Goal: Communication & Community: Answer question/provide support

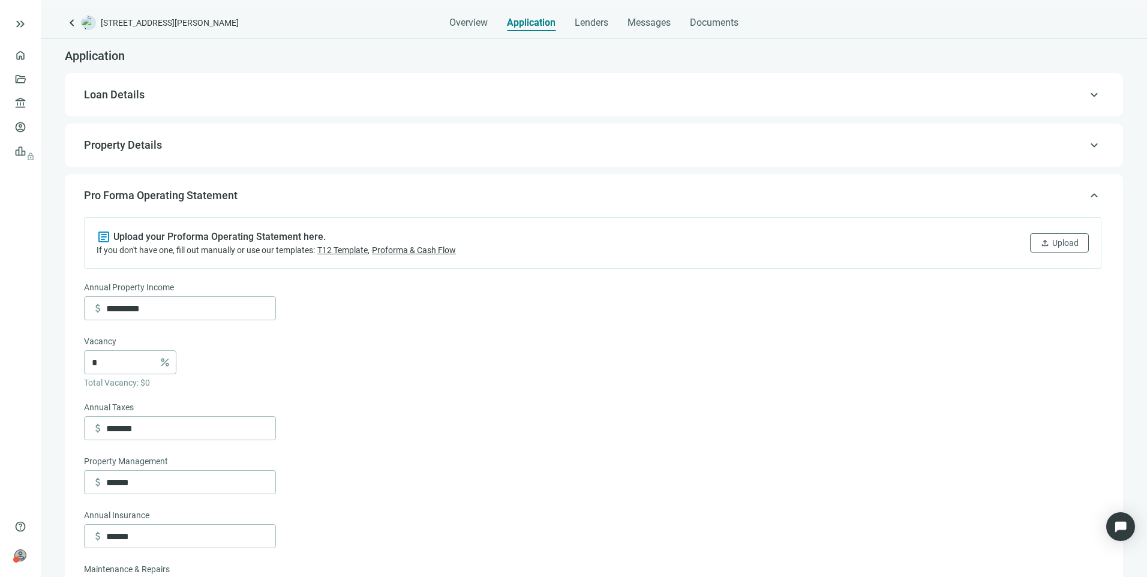
scroll to position [496, 0]
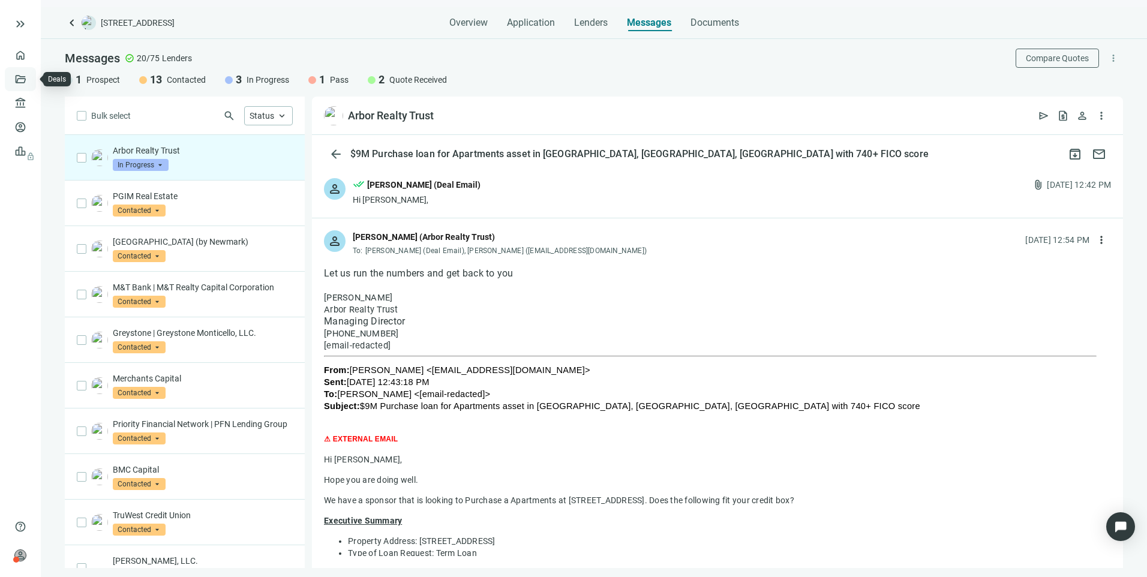
click at [30, 80] on link "Deals" at bounding box center [41, 79] width 22 height 10
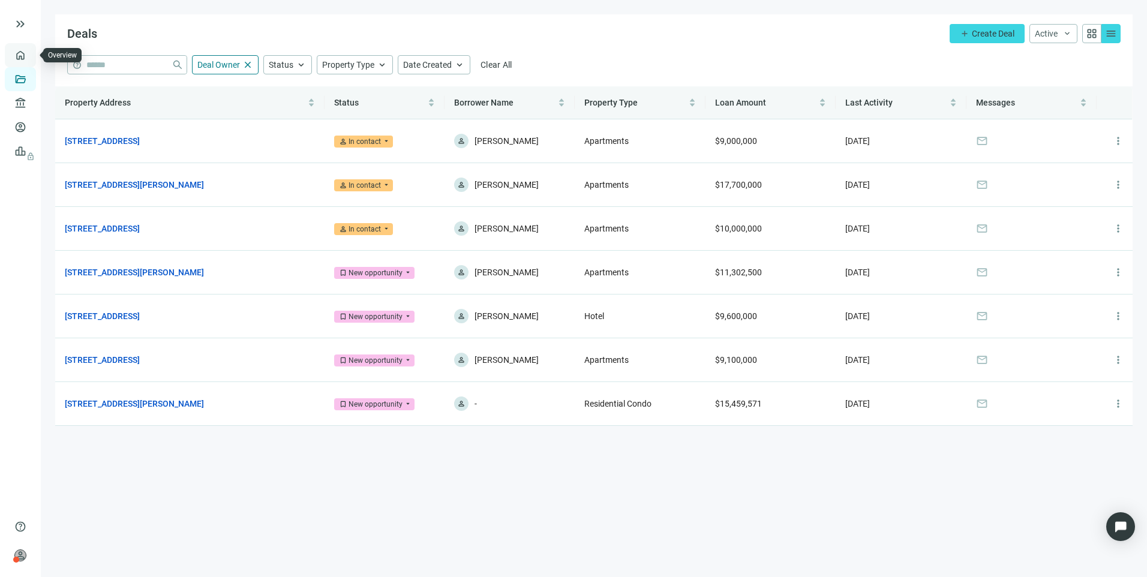
click at [30, 52] on link "Overview" at bounding box center [47, 55] width 35 height 10
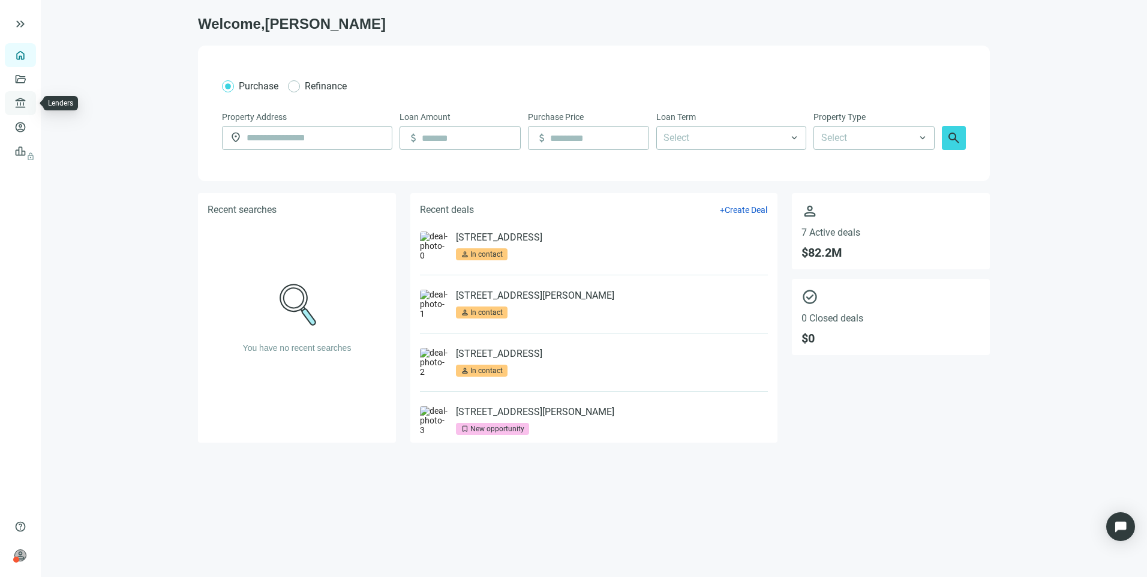
click at [30, 108] on link "Lenders" at bounding box center [45, 103] width 31 height 10
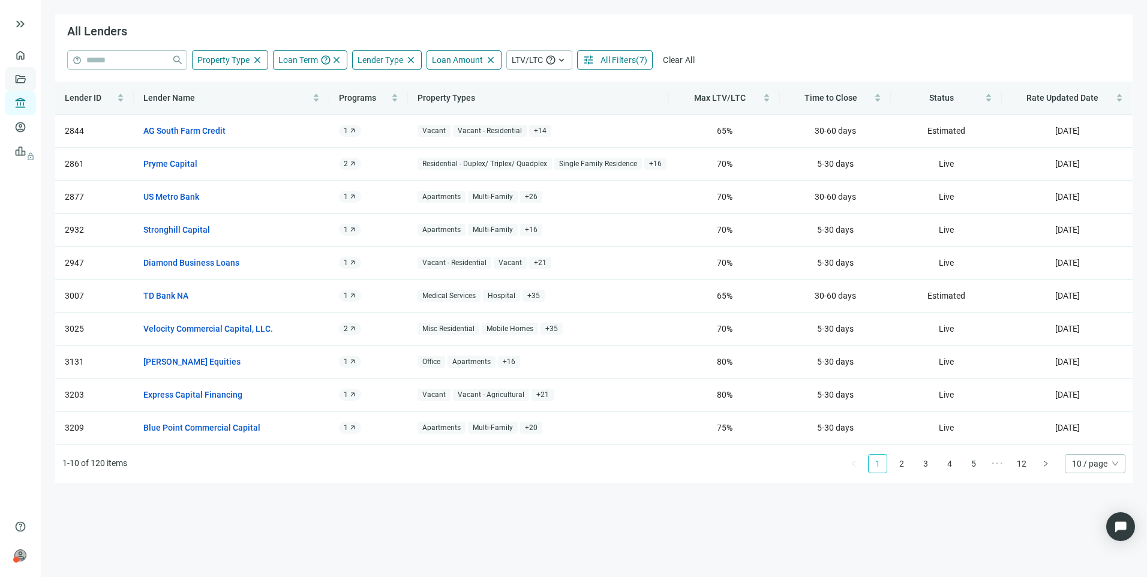
click at [30, 79] on link "Deals" at bounding box center [41, 79] width 22 height 10
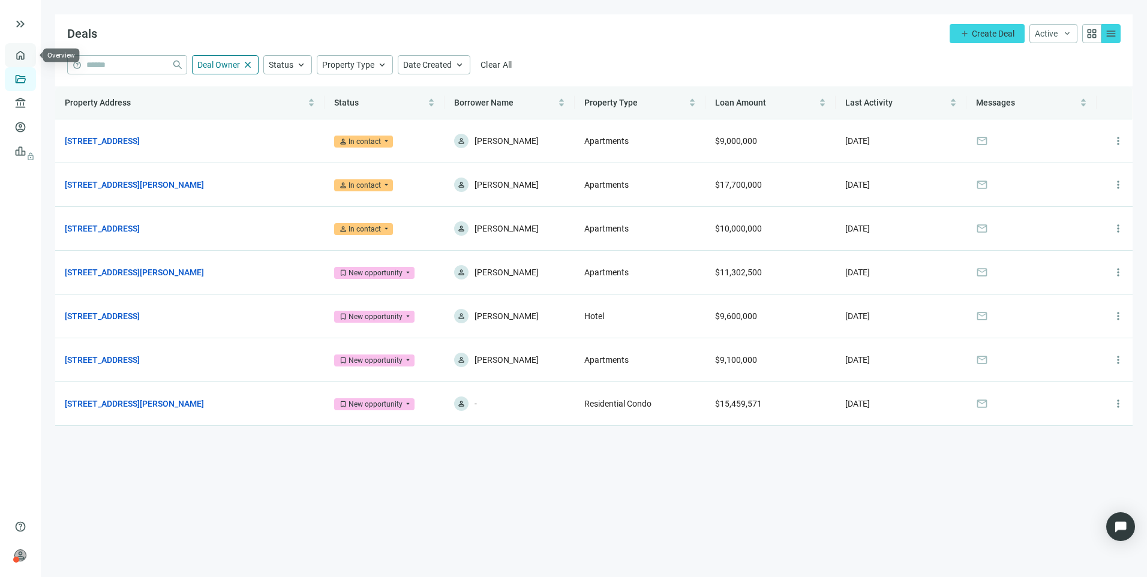
click at [30, 54] on link "Overview" at bounding box center [47, 55] width 35 height 10
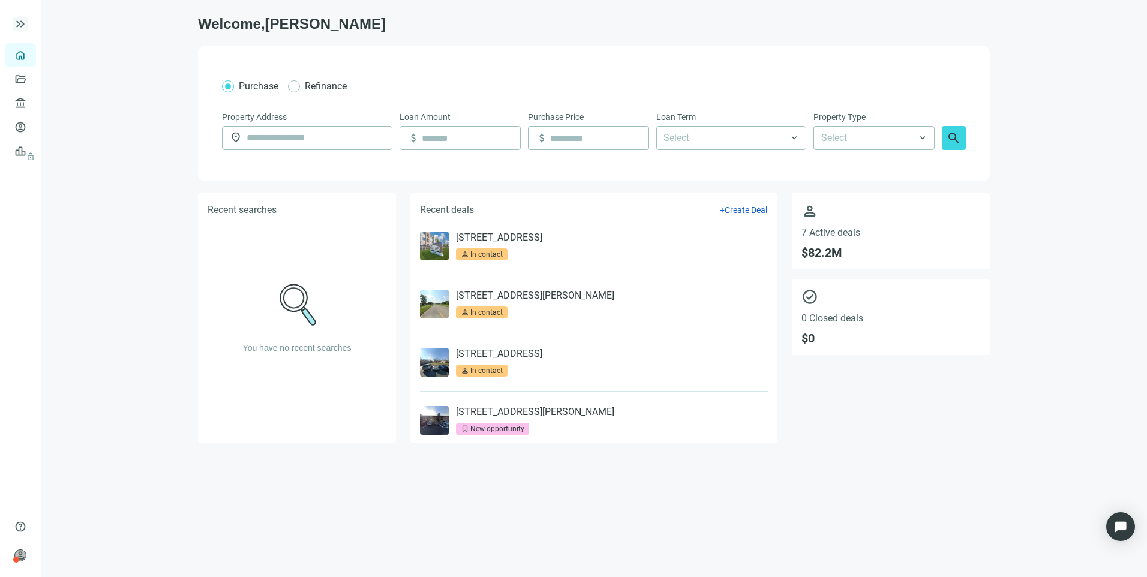
click at [19, 22] on span "keyboard_double_arrow_right" at bounding box center [20, 24] width 14 height 14
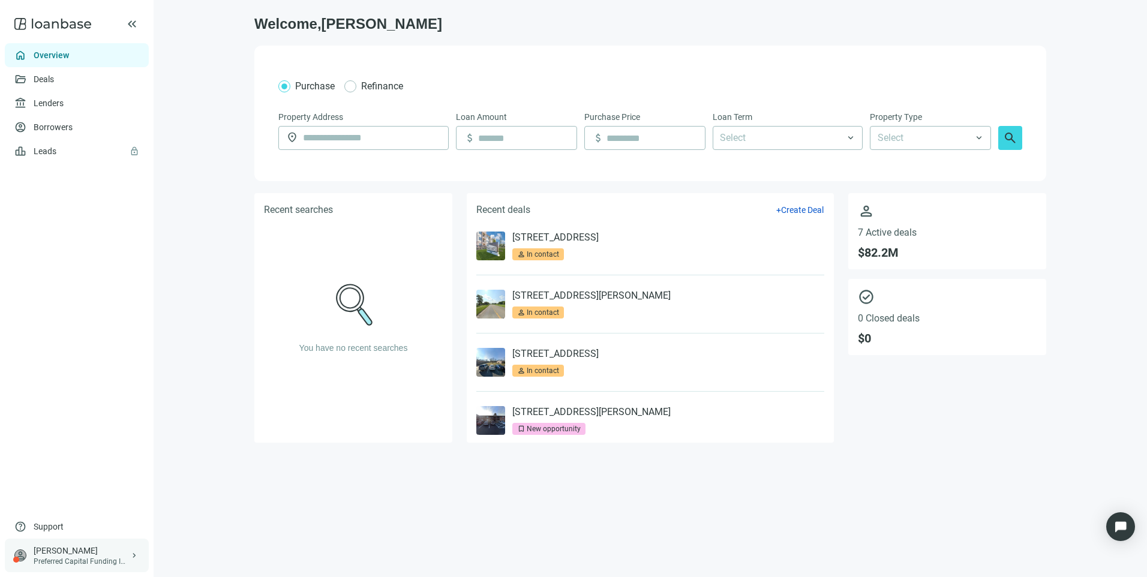
click at [53, 554] on div "[PERSON_NAME]" at bounding box center [82, 551] width 96 height 12
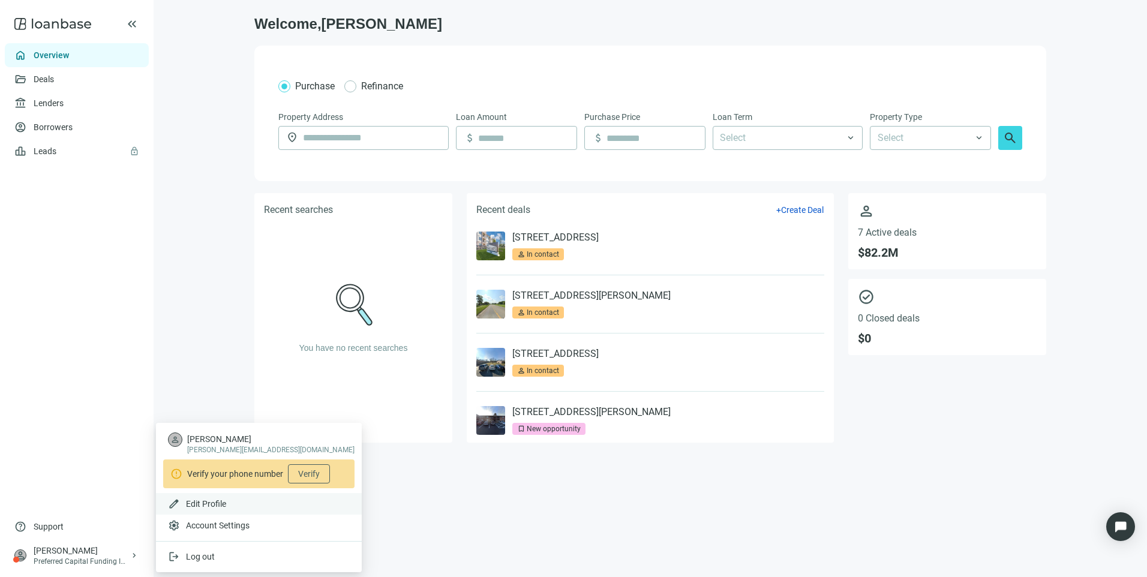
click at [203, 504] on span "Edit Profile" at bounding box center [206, 504] width 40 height 10
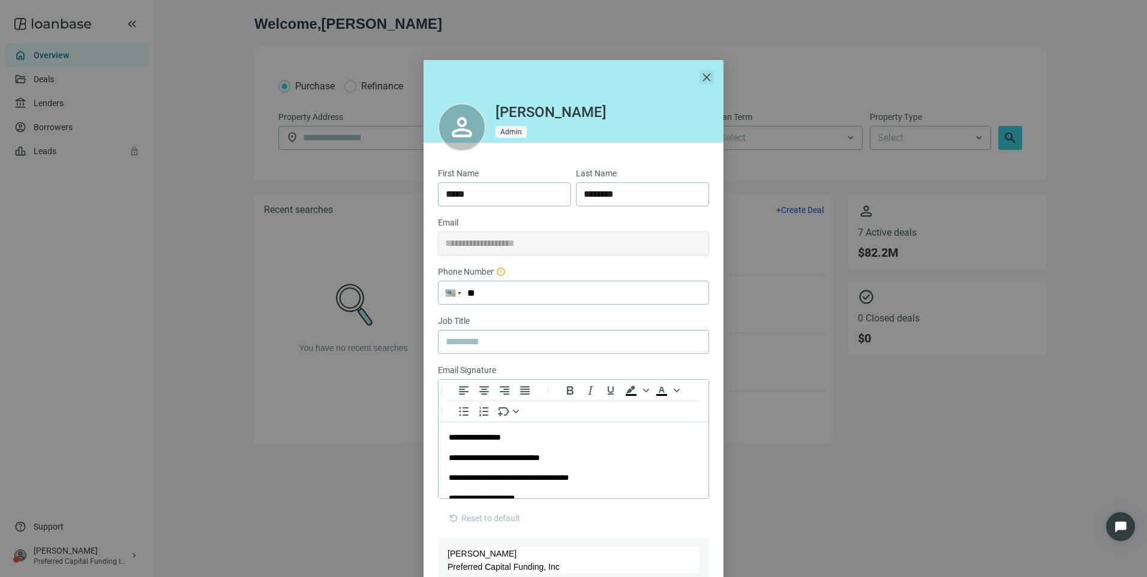
click at [699, 79] on span "close" at bounding box center [706, 77] width 14 height 14
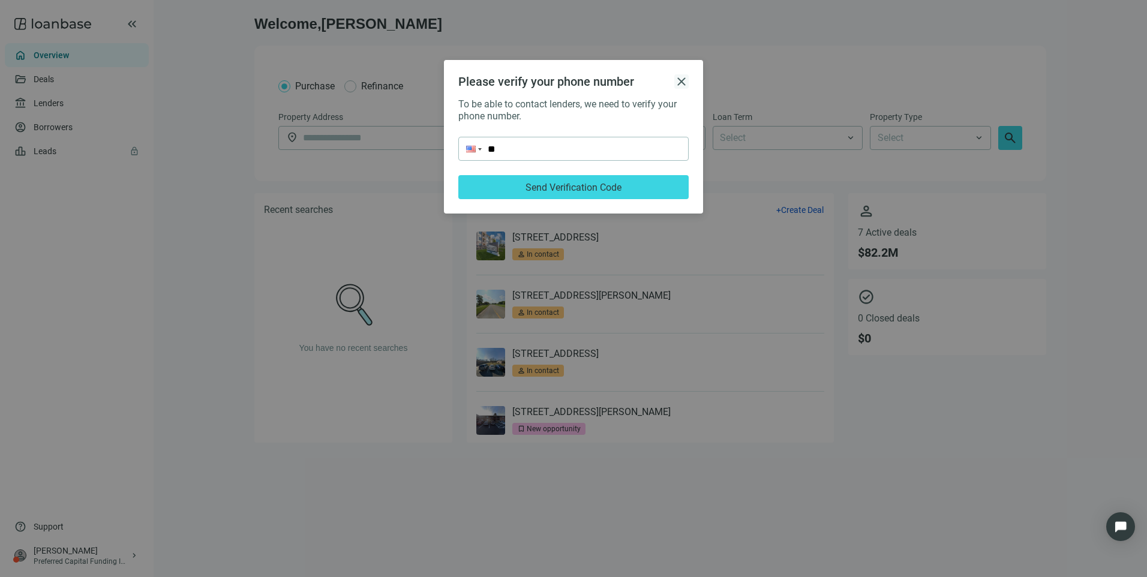
click at [679, 81] on span "close" at bounding box center [681, 81] width 14 height 14
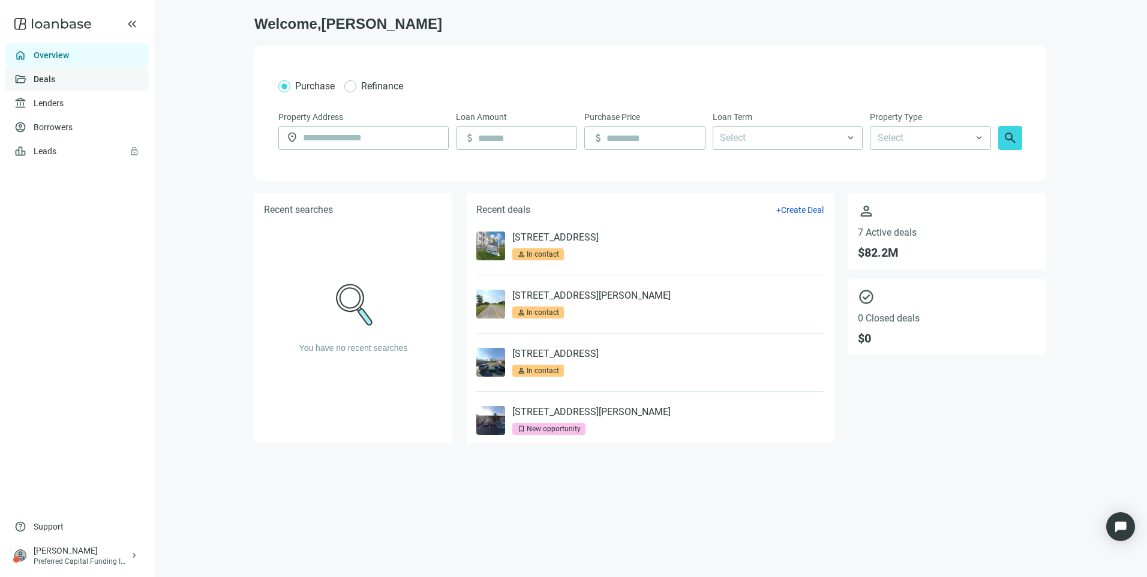
click at [55, 74] on link "Deals" at bounding box center [45, 79] width 22 height 10
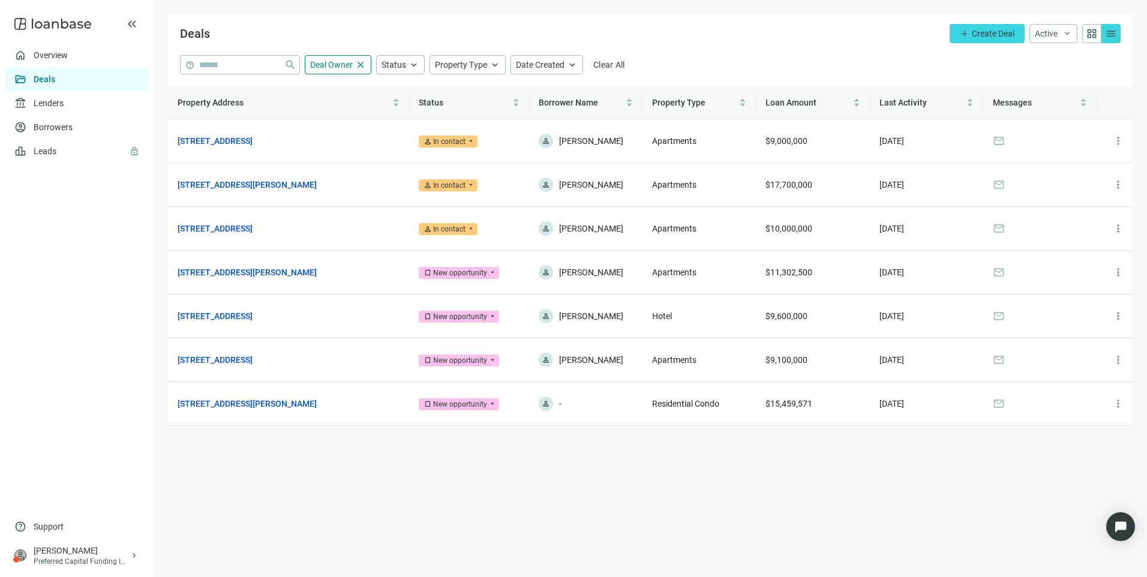
click at [55, 77] on link "Deals" at bounding box center [45, 79] width 22 height 10
click at [252, 137] on link "7149 Trail Lake Dr, Fort Worth, TX 76133" at bounding box center [215, 140] width 75 height 13
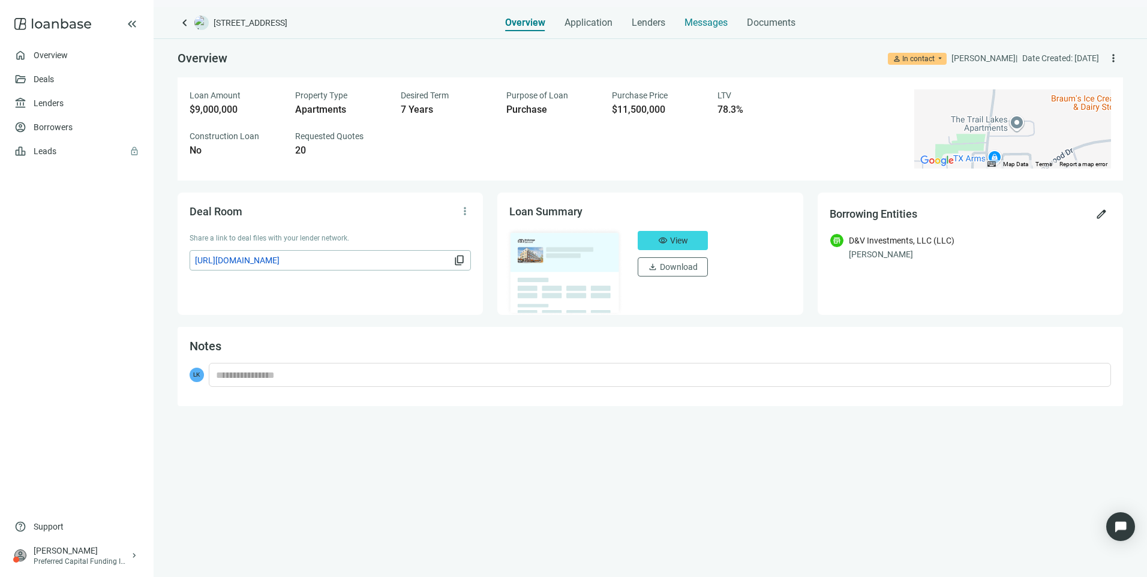
click at [717, 22] on span "Messages" at bounding box center [705, 22] width 43 height 11
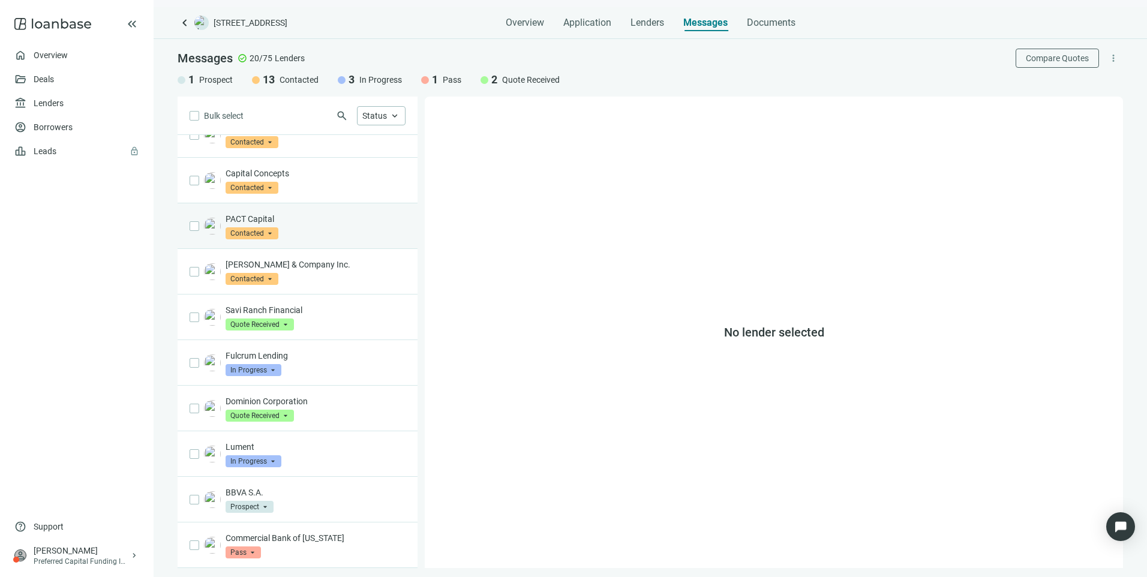
scroll to position [491, 0]
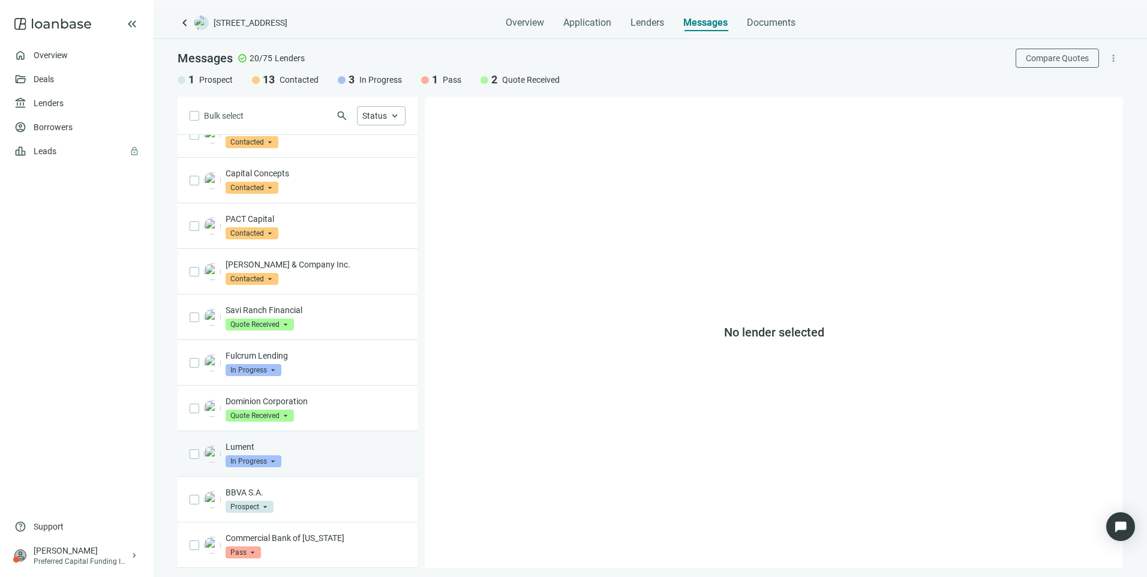
click at [302, 462] on div "Lument In Progress arrow_drop_down" at bounding box center [315, 454] width 180 height 26
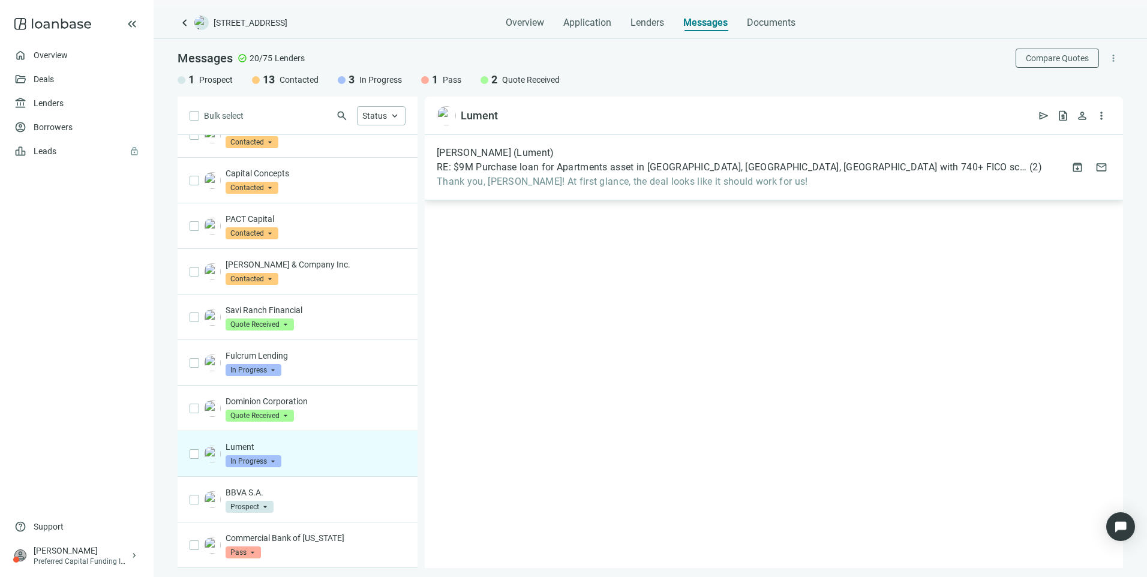
click at [684, 176] on span "Thank you, Larry! At first glance, the deal looks like it should work for us!" at bounding box center [739, 182] width 605 height 12
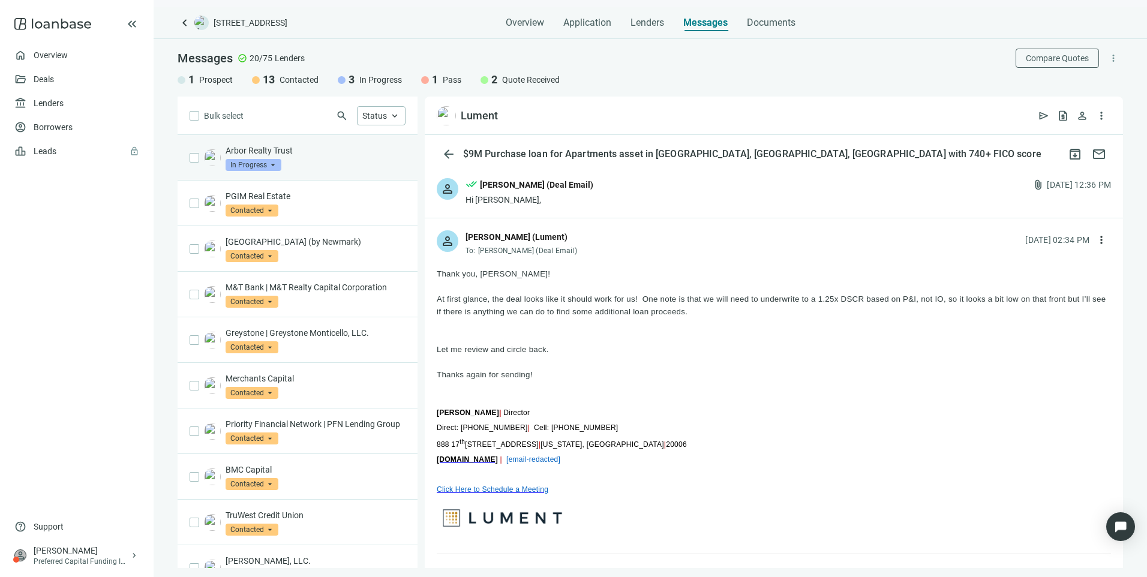
click at [314, 169] on div "Arbor Realty Trust In Progress arrow_drop_down" at bounding box center [315, 158] width 180 height 26
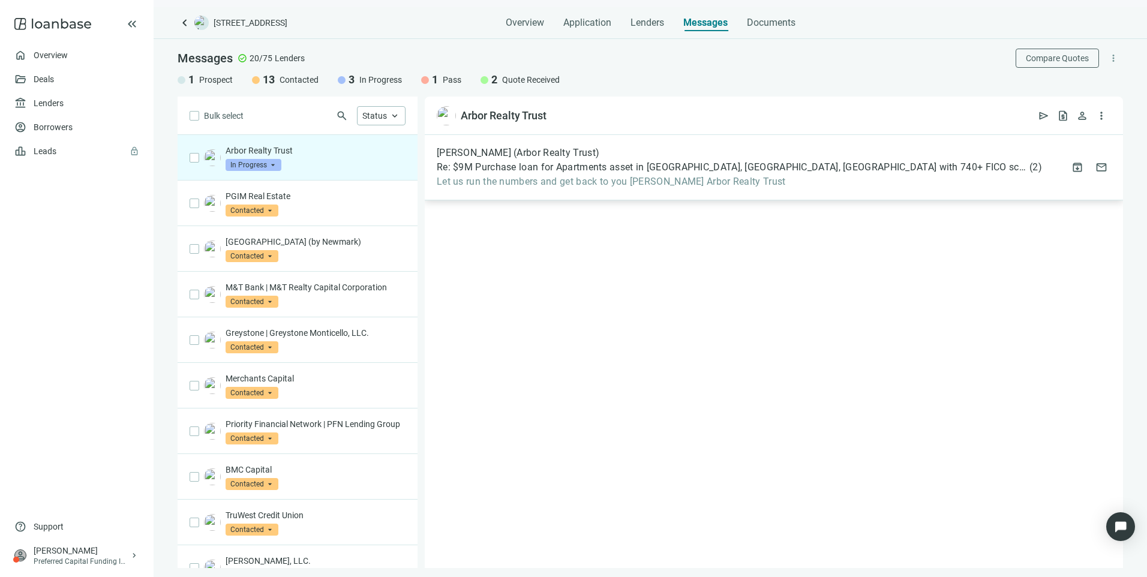
click at [602, 161] on span "Re: $9M Purchase loan for Apartments asset in Fort Worth, TX, Borrower with 740…" at bounding box center [732, 167] width 590 height 12
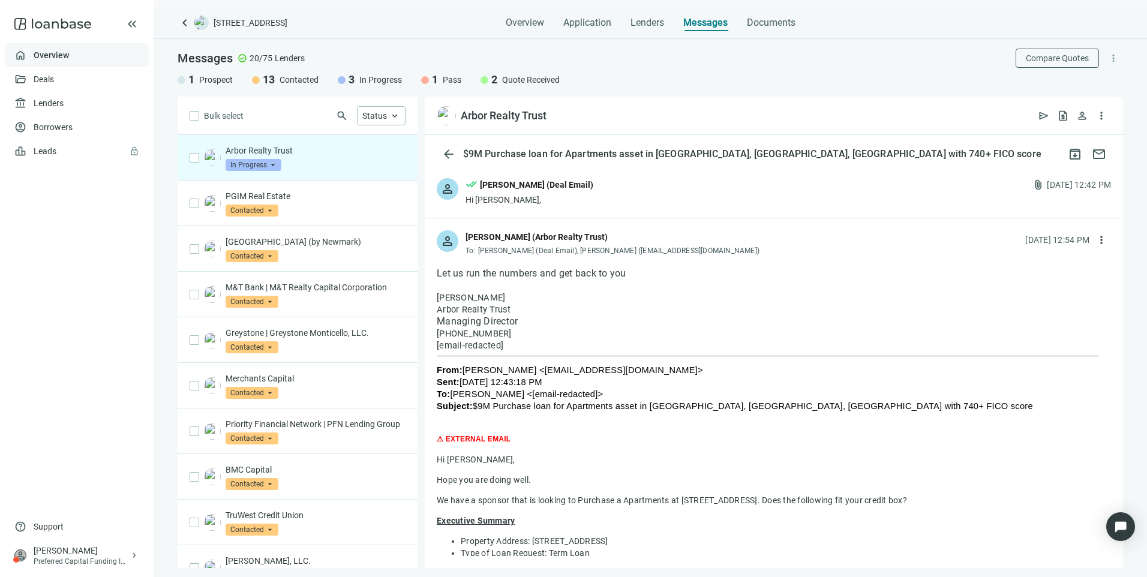
click at [48, 55] on link "Overview" at bounding box center [51, 55] width 35 height 10
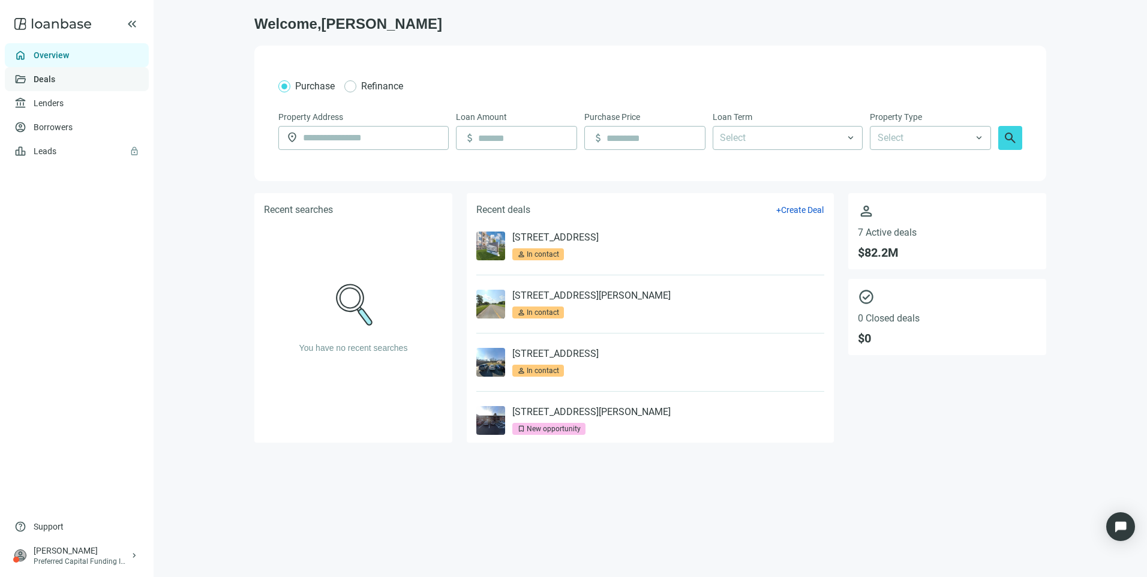
click at [49, 76] on link "Deals" at bounding box center [45, 79] width 22 height 10
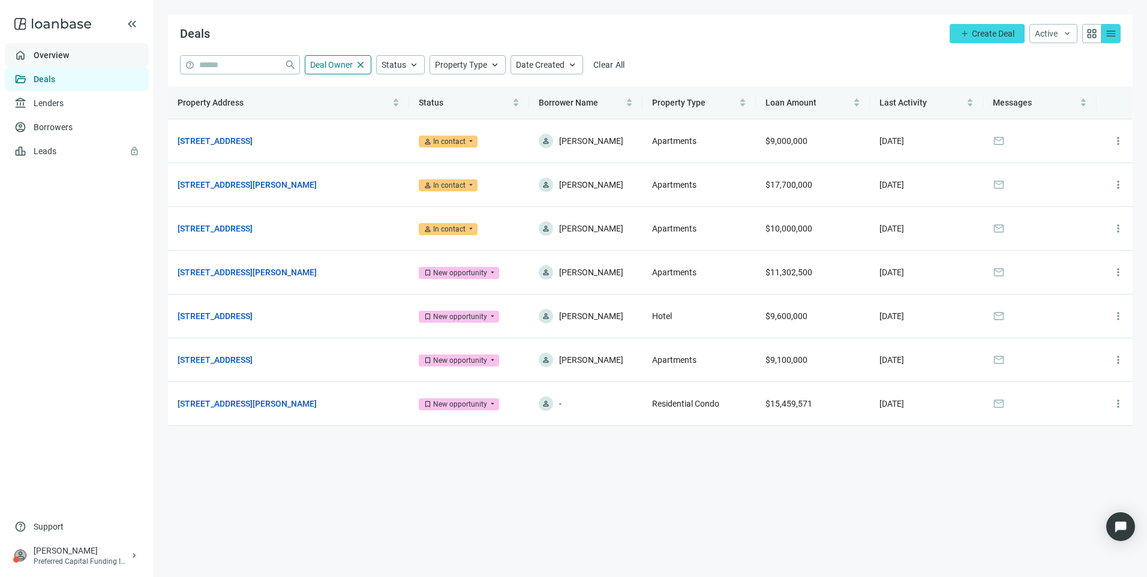
click at [48, 60] on link "Overview" at bounding box center [51, 55] width 35 height 10
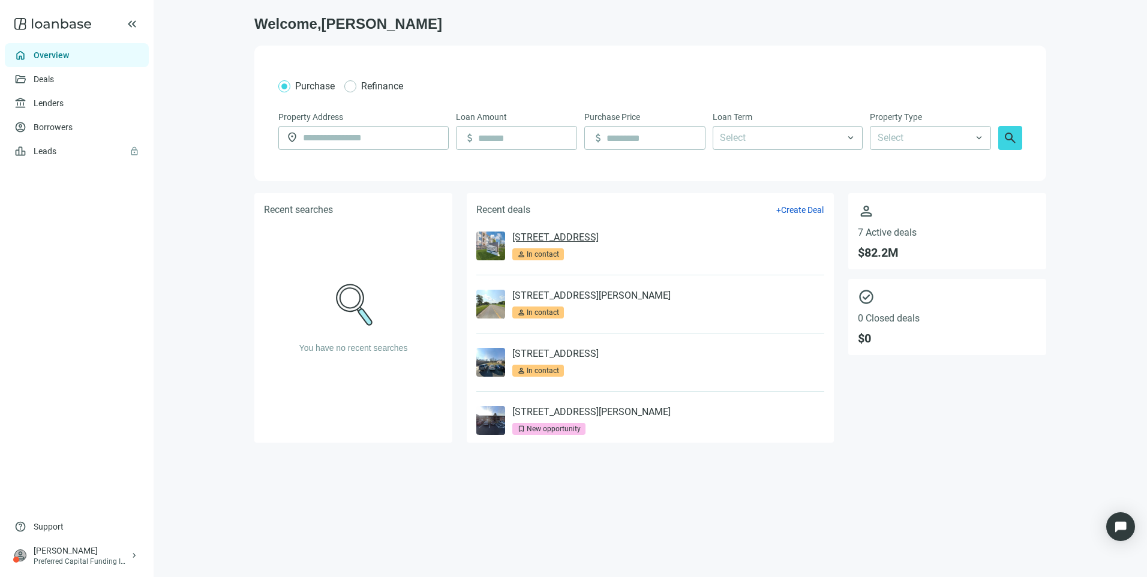
click at [554, 237] on link "7149 Trail Lake Dr, Fort Worth, TX 76133" at bounding box center [555, 237] width 86 height 12
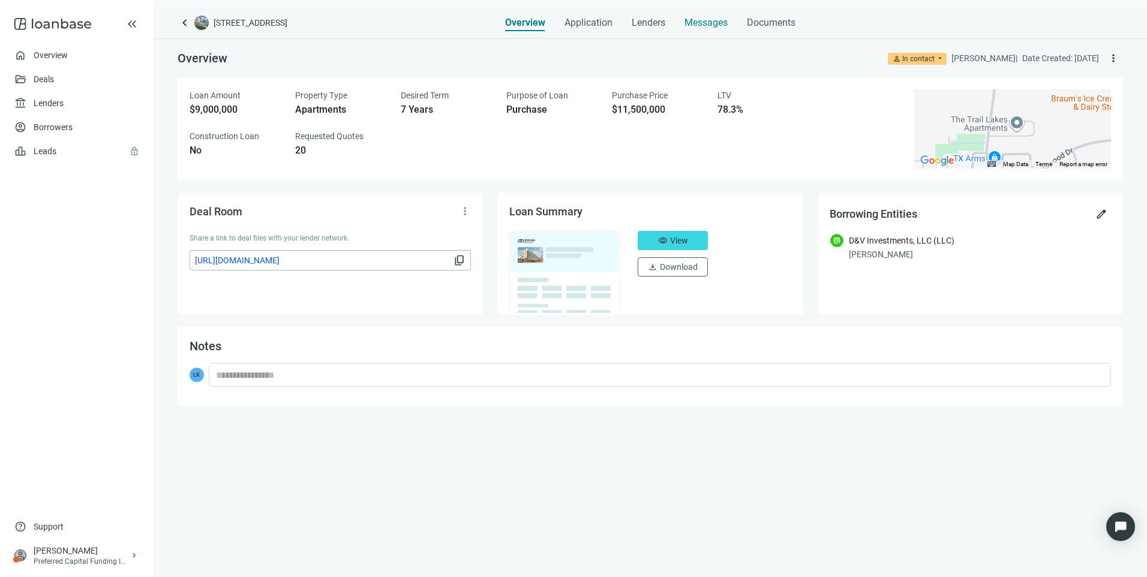
click at [705, 20] on span "Messages" at bounding box center [705, 22] width 43 height 11
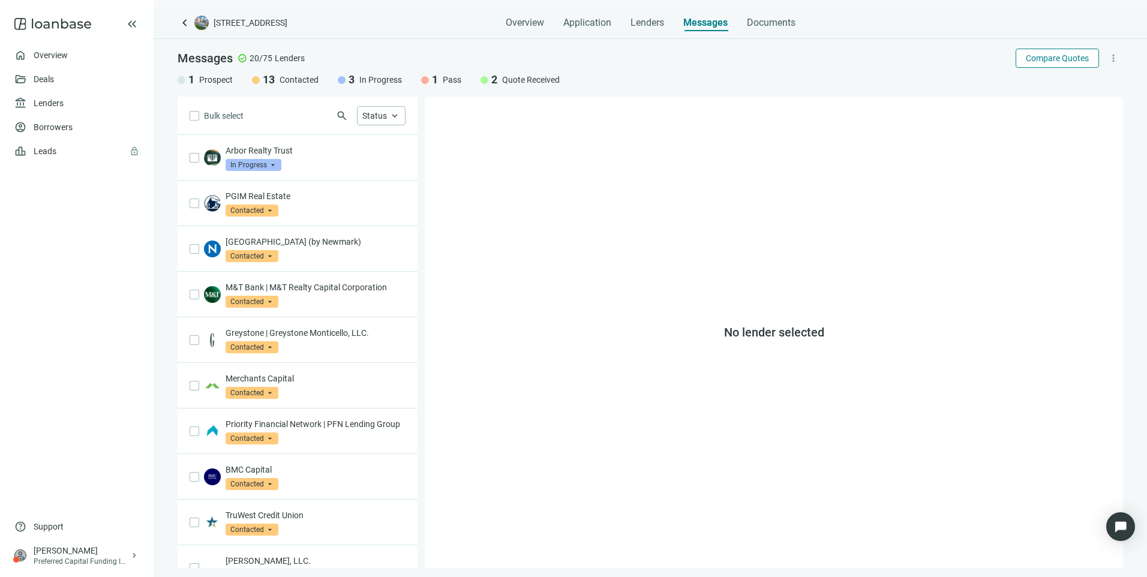
click at [1078, 55] on span "Compare Quotes" at bounding box center [1056, 58] width 63 height 10
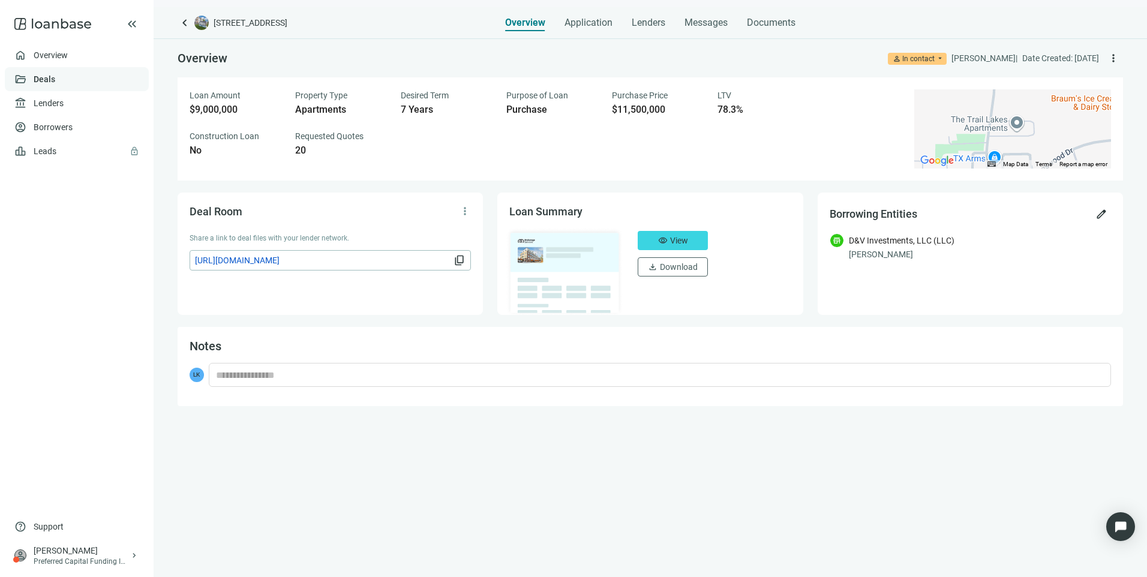
click at [46, 80] on link "Deals" at bounding box center [45, 79] width 22 height 10
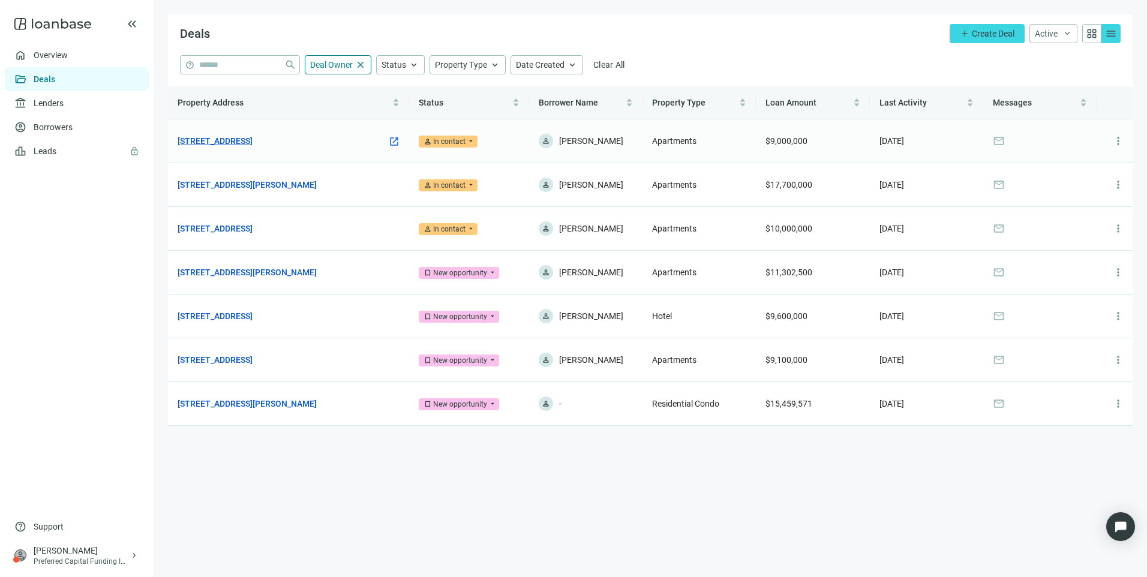
click at [252, 145] on link "7149 Trail Lake Dr, Fort Worth, TX 76133" at bounding box center [215, 140] width 75 height 13
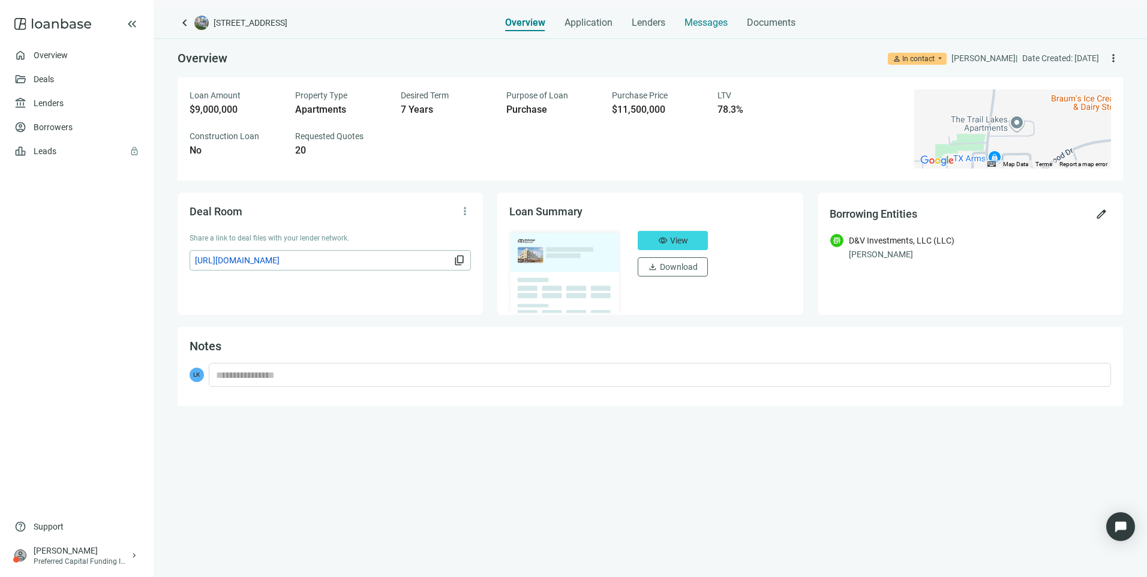
click at [697, 22] on span "Messages" at bounding box center [705, 22] width 43 height 11
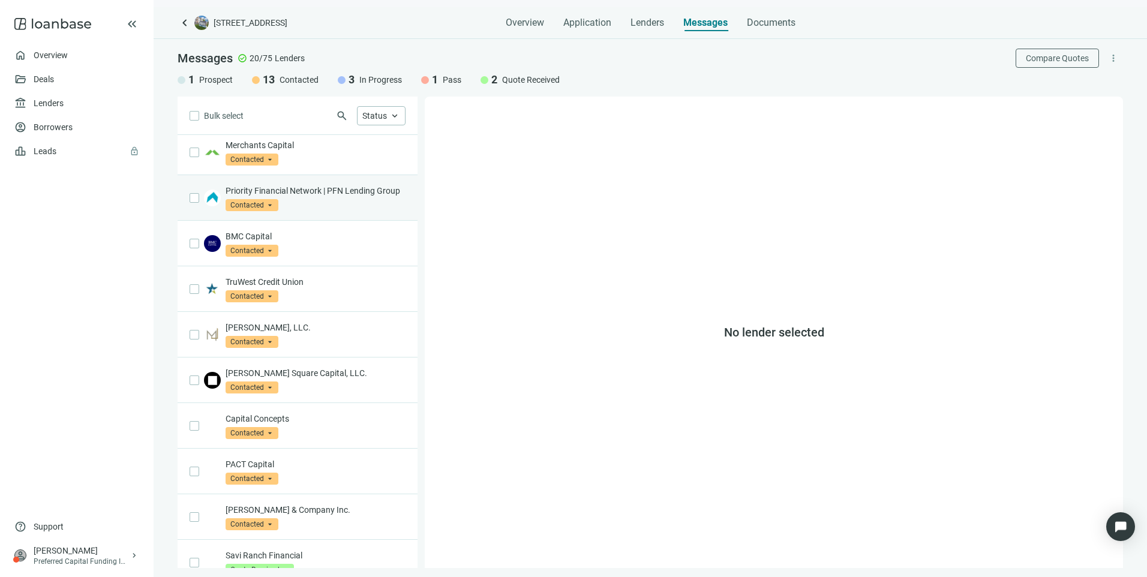
scroll to position [420, 0]
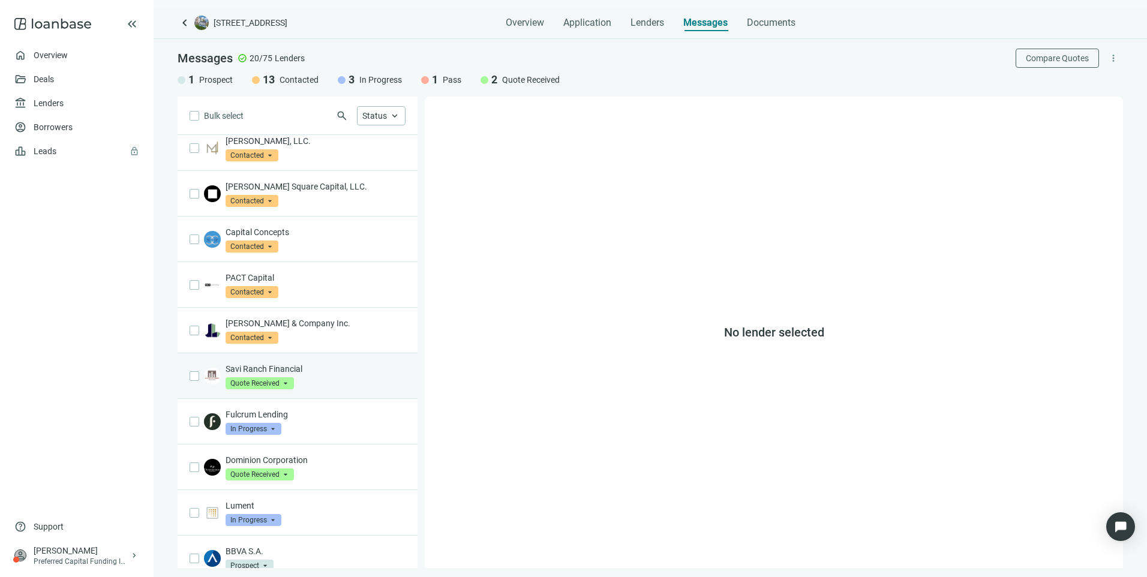
click at [338, 389] on div "Savi Ranch Financial Quote Received arrow_drop_down" at bounding box center [315, 376] width 180 height 26
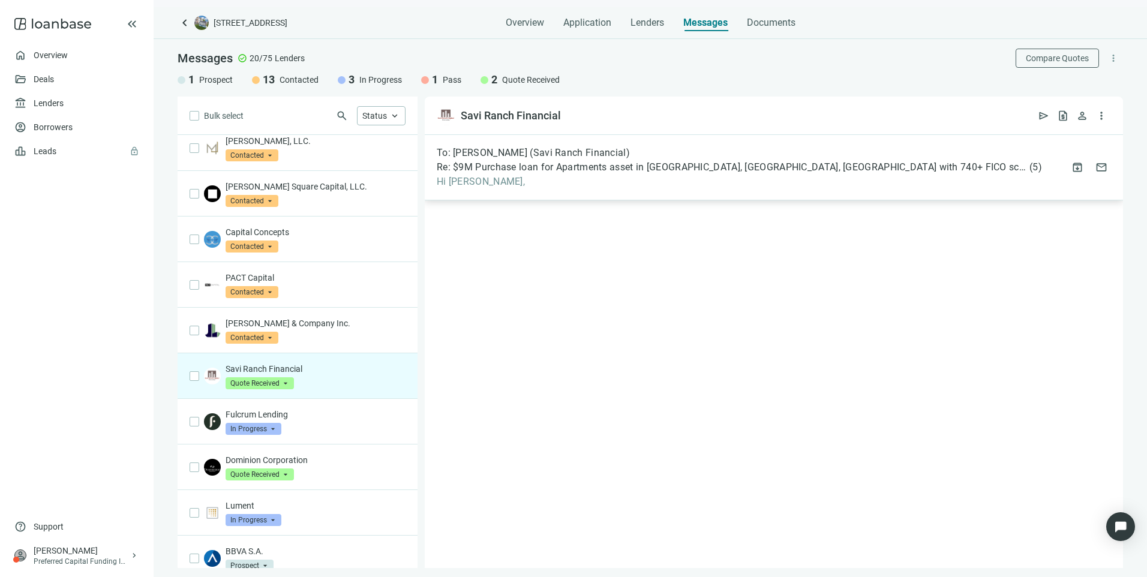
click at [582, 194] on div "To: Michael Rivas (Savi Ranch Financial) Re: $9M Purchase loan for Apartments a…" at bounding box center [774, 167] width 698 height 65
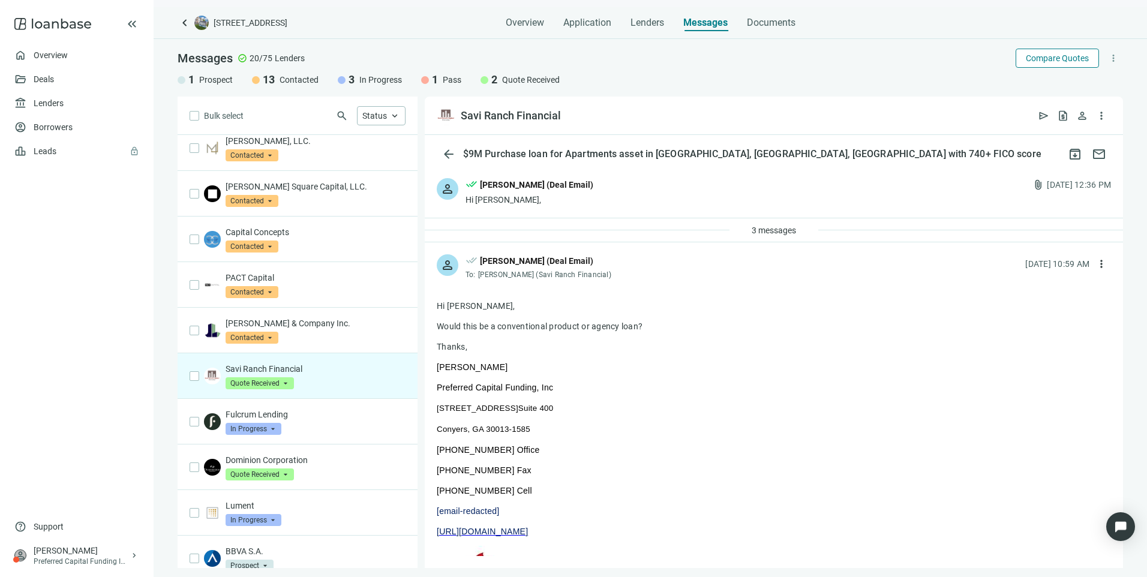
click at [1050, 61] on span "Compare Quotes" at bounding box center [1056, 58] width 63 height 10
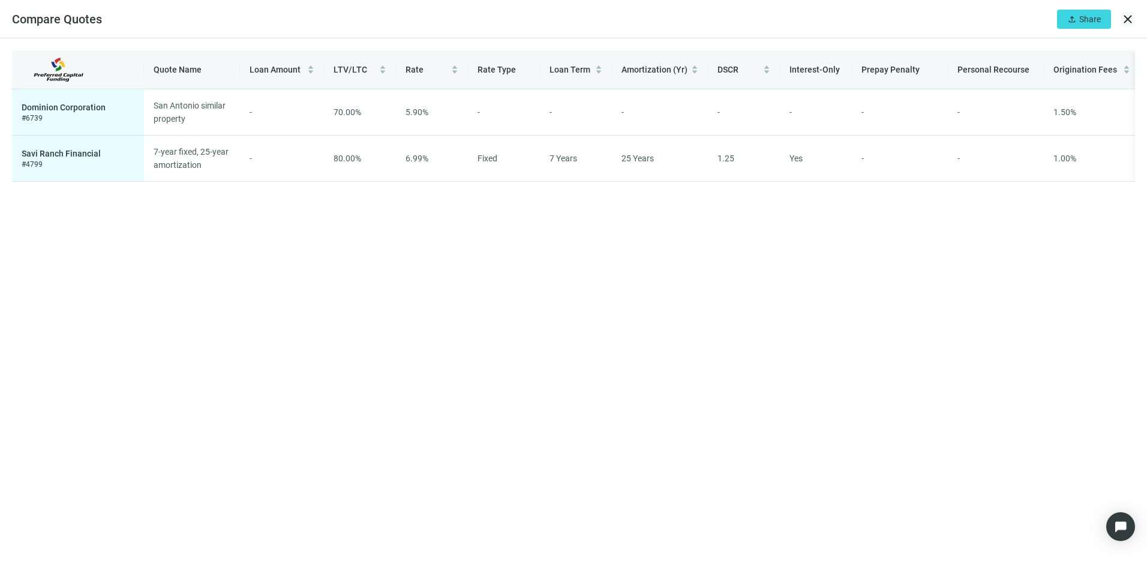
click at [1123, 20] on span "close" at bounding box center [1127, 19] width 14 height 14
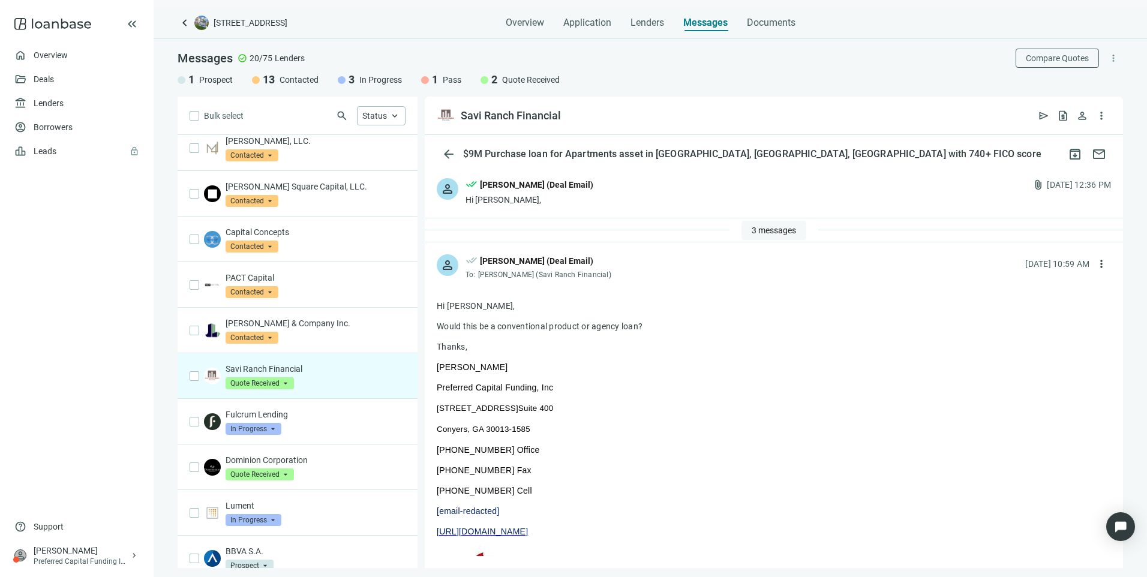
drag, startPoint x: 669, startPoint y: 229, endPoint x: 735, endPoint y: 233, distance: 66.1
click at [669, 228] on div "3 messages" at bounding box center [774, 230] width 698 height 24
click at [783, 228] on span "3 messages" at bounding box center [773, 230] width 44 height 10
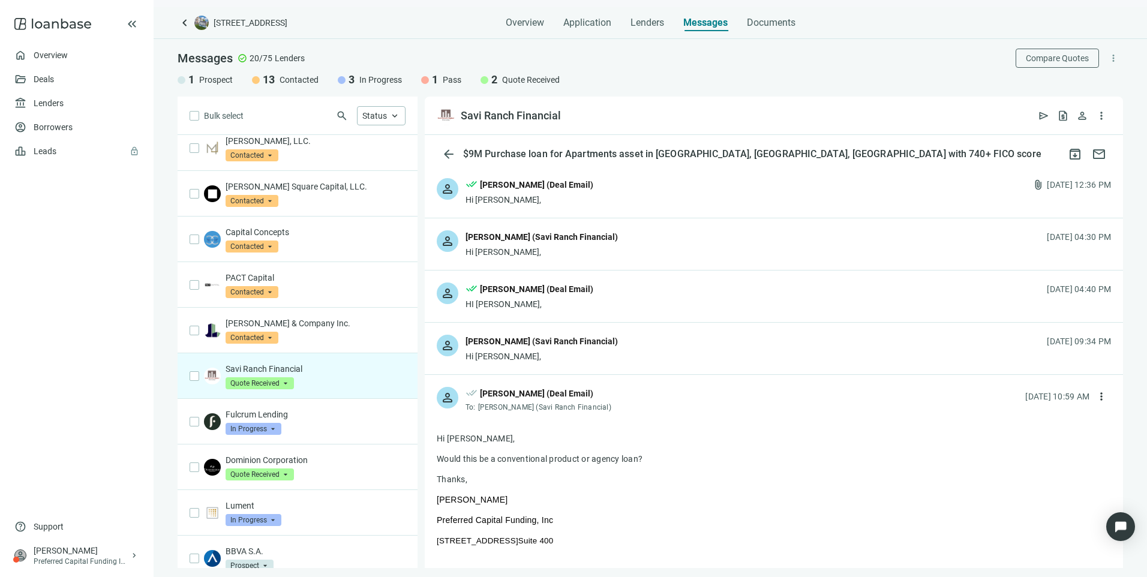
click at [572, 341] on div "Michael Rivas (Savi Ranch Financial)" at bounding box center [541, 341] width 152 height 13
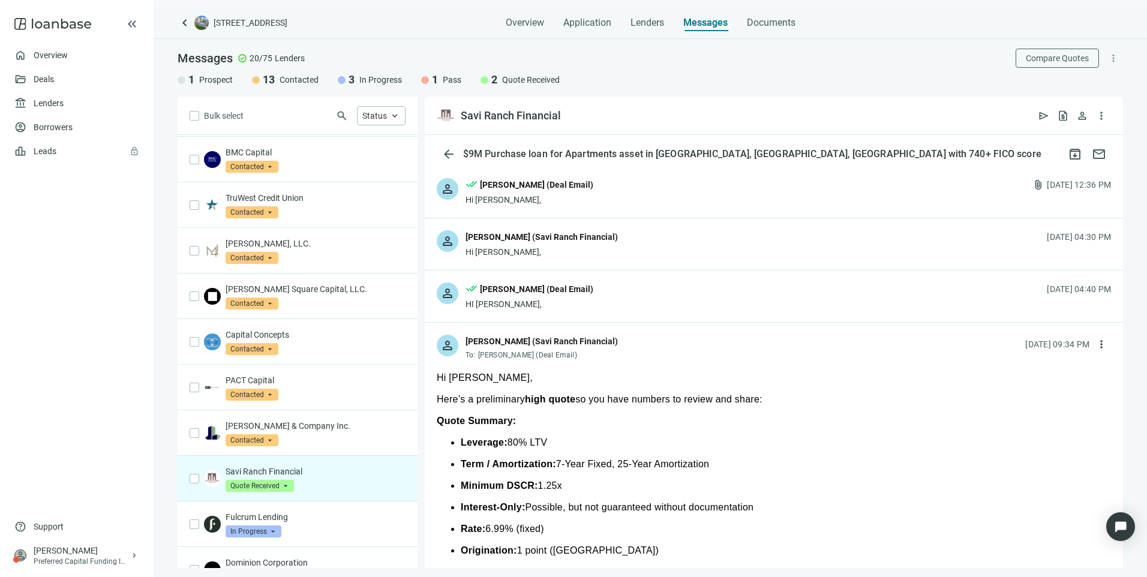
click at [661, 200] on div "person done_all Larry Kendrick (Deal Email) Hi Michael, attach_file 09.15.2025,…" at bounding box center [774, 192] width 698 height 52
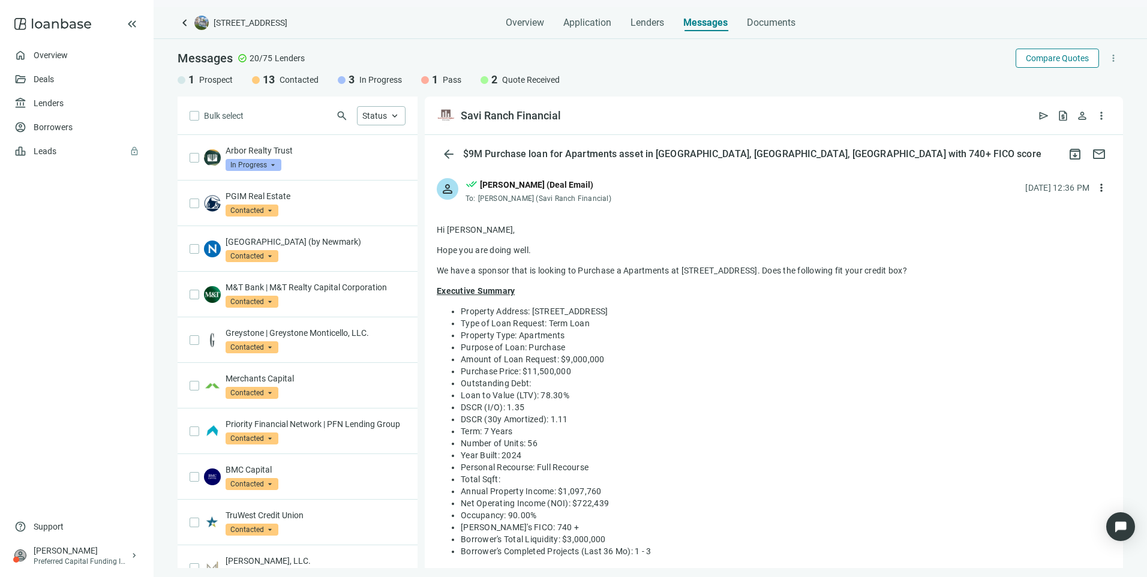
click at [1047, 62] on span "Compare Quotes" at bounding box center [1056, 58] width 63 height 10
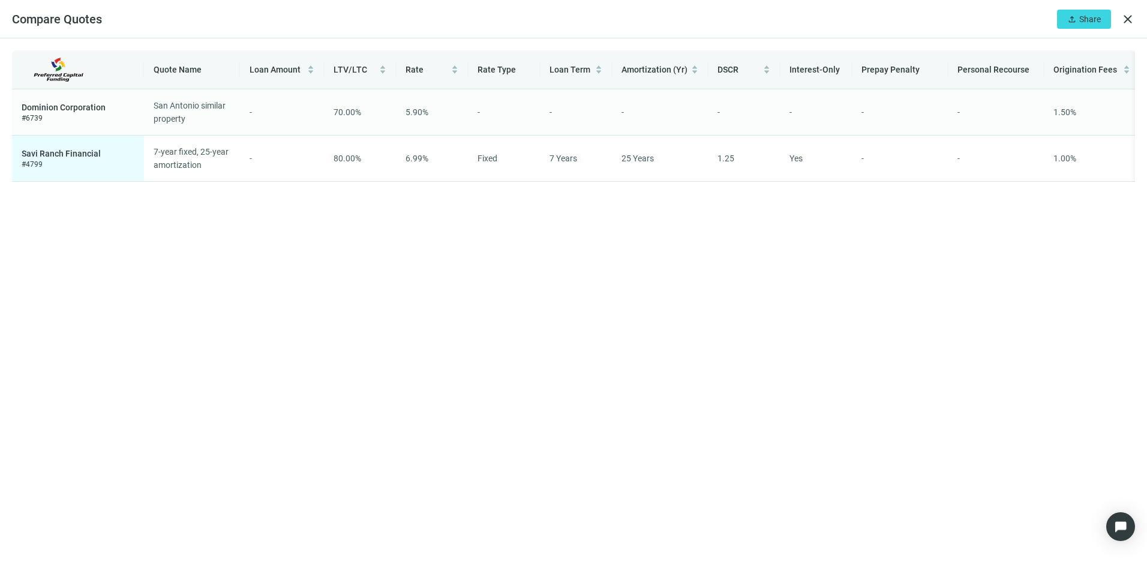
click at [45, 114] on div "Dominion Corporation # 6739" at bounding box center [78, 112] width 113 height 22
click at [1130, 19] on span "close" at bounding box center [1127, 19] width 14 height 14
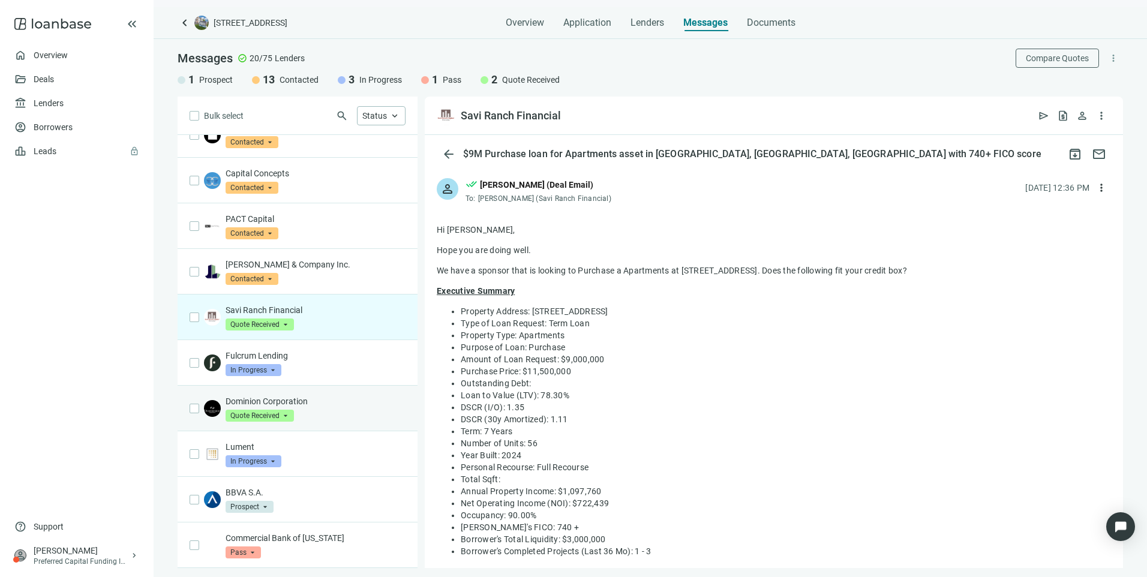
scroll to position [480, 0]
click at [314, 422] on div "Dominion Corporation Quote Received arrow_drop_down" at bounding box center [315, 408] width 180 height 26
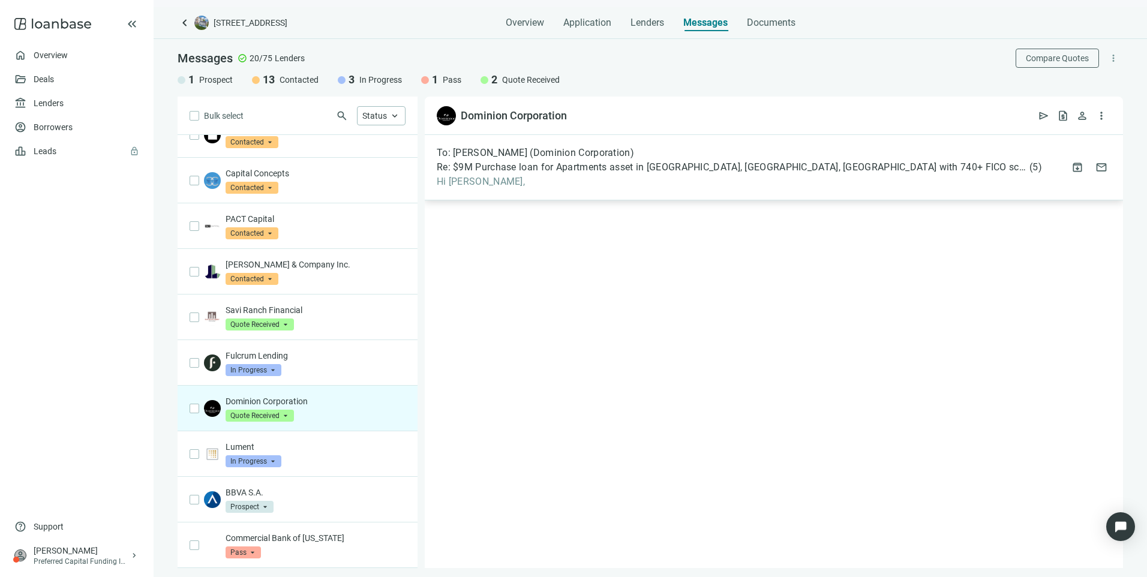
click at [600, 160] on div "To: Loren Thall (Dominion Corporation) Re: $9M Purchase loan for Apartments ass…" at bounding box center [739, 167] width 605 height 41
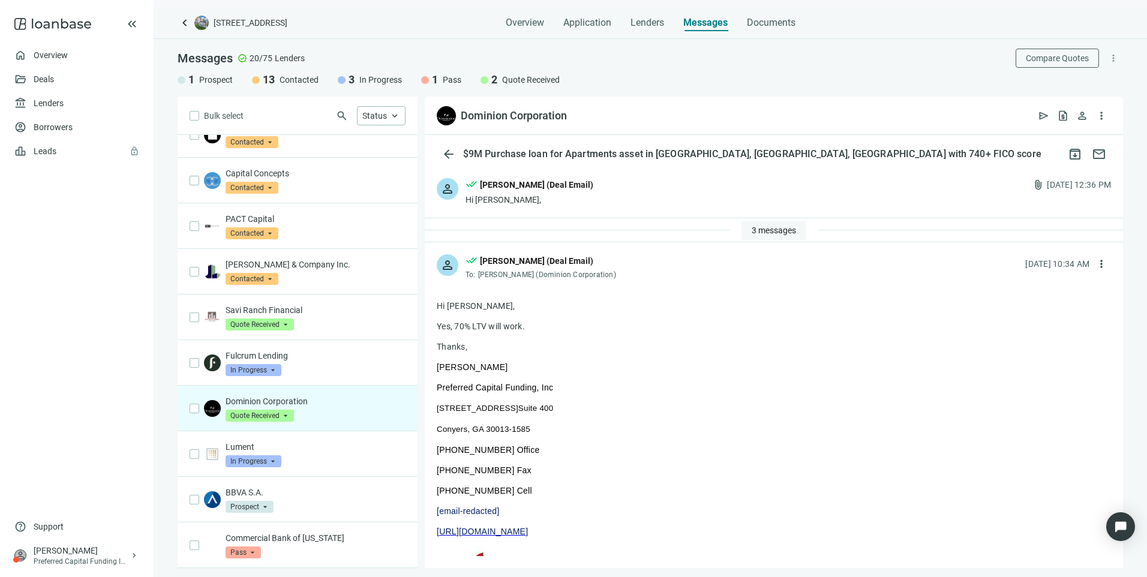
click at [761, 233] on span "3 messages" at bounding box center [773, 230] width 44 height 10
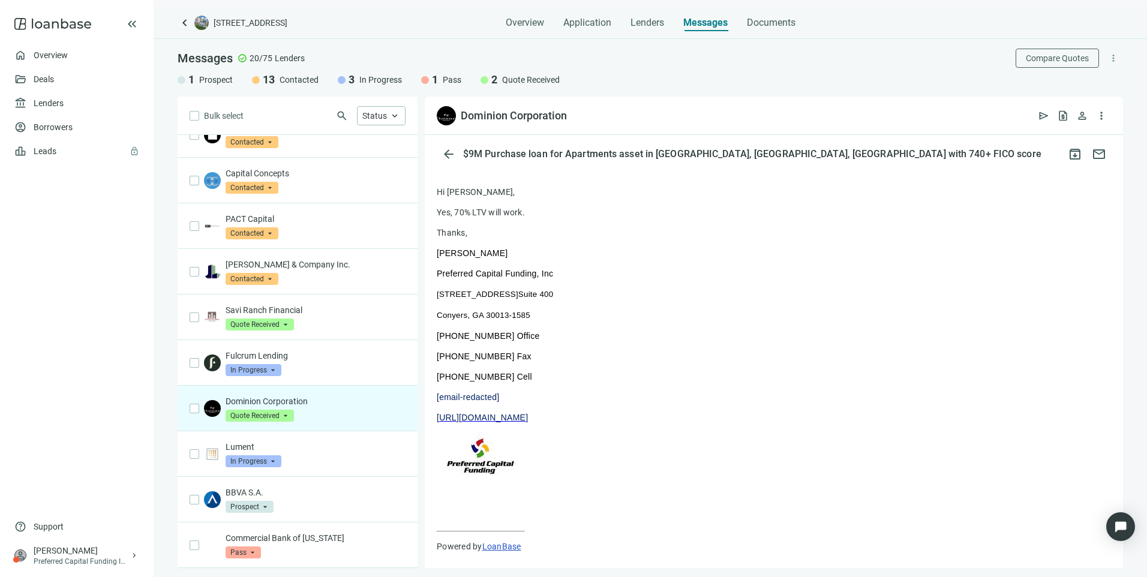
scroll to position [326, 0]
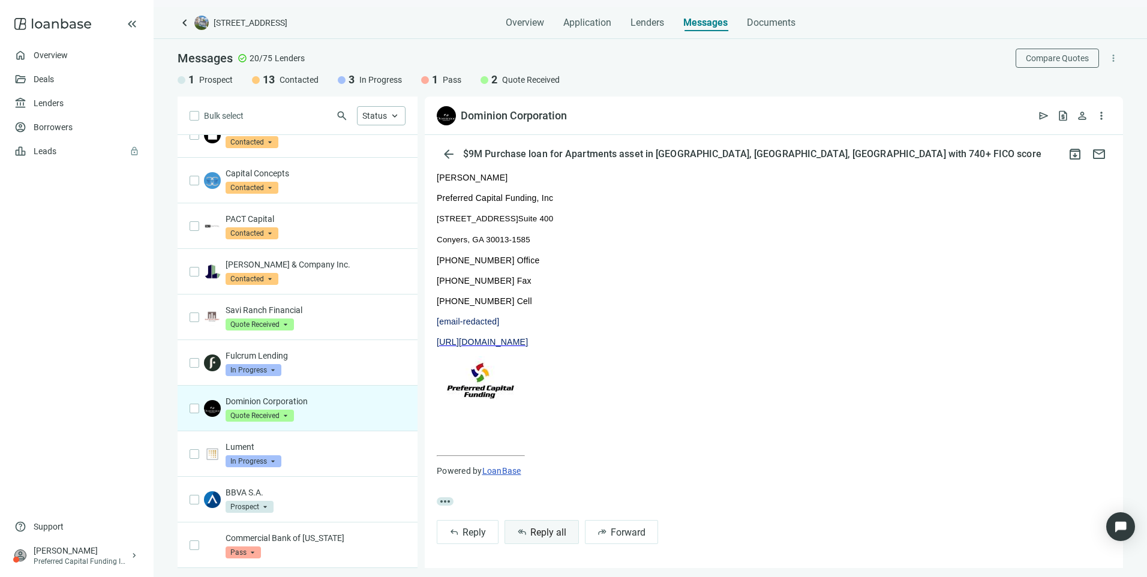
click at [545, 524] on button "reply_all Reply all" at bounding box center [541, 532] width 74 height 24
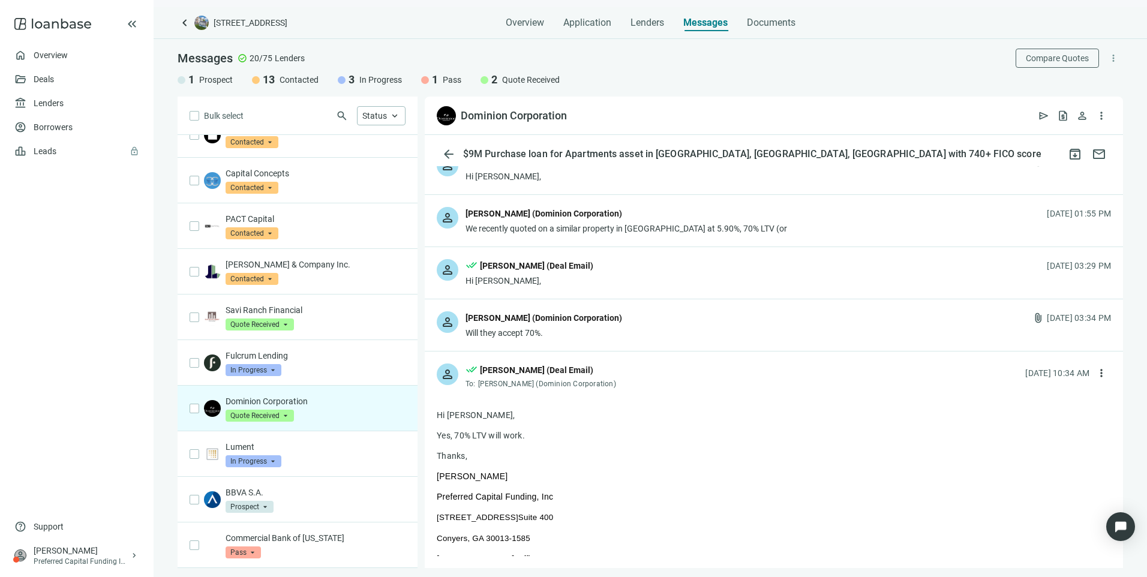
scroll to position [22, 0]
click at [555, 272] on div "Larry Kendrick (Deal Email)" at bounding box center [536, 267] width 113 height 13
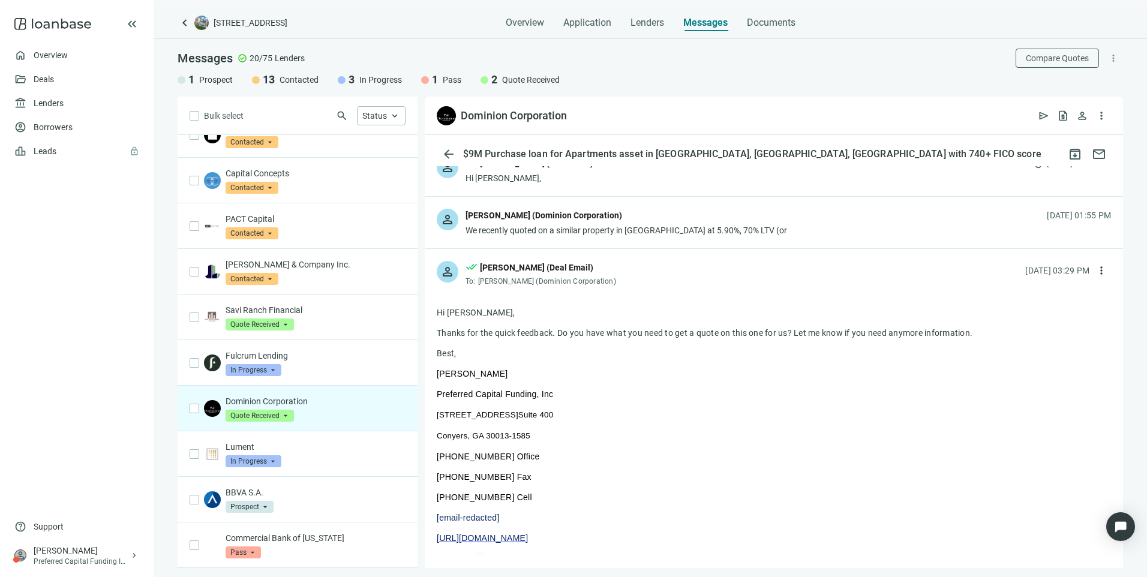
click at [658, 267] on div "person done_all Larry Kendrick (Deal Email) To: Loren Thall (Dominion Corporati…" at bounding box center [774, 269] width 698 height 40
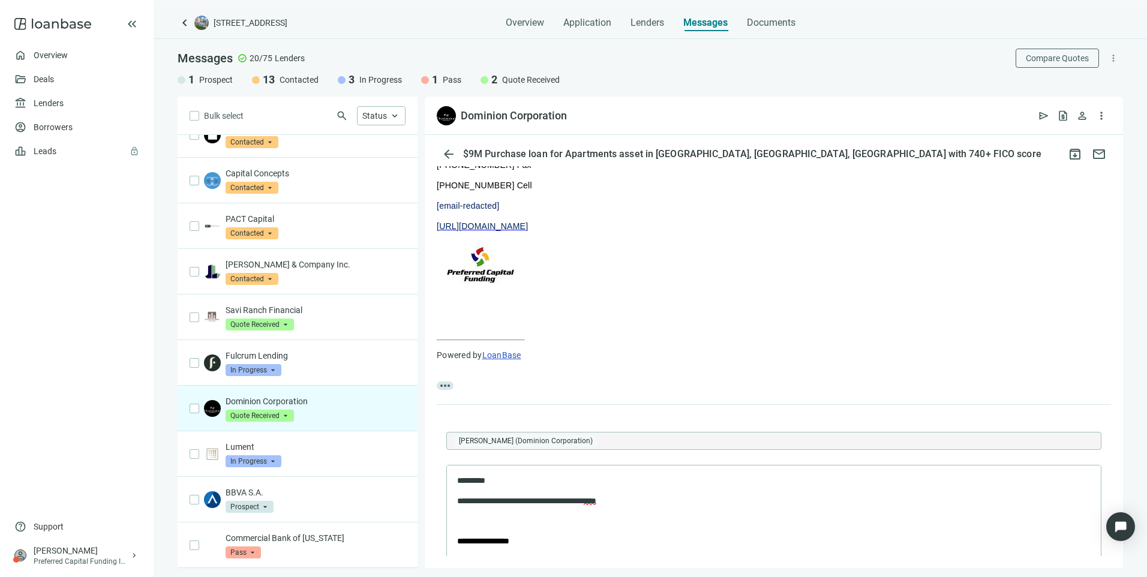
scroll to position [621, 0]
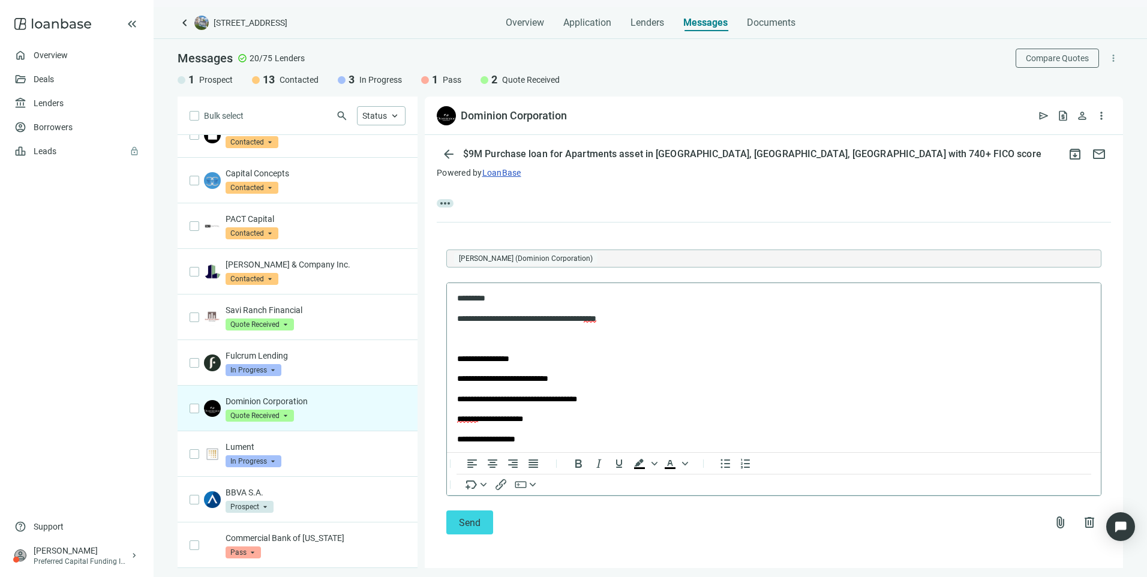
click at [635, 319] on p "**********" at bounding box center [763, 319] width 612 height 12
click at [469, 333] on p "Rich Text Area. Press ALT-0 for help." at bounding box center [773, 339] width 633 height 12
click at [463, 527] on span "Send" at bounding box center [470, 522] width 22 height 11
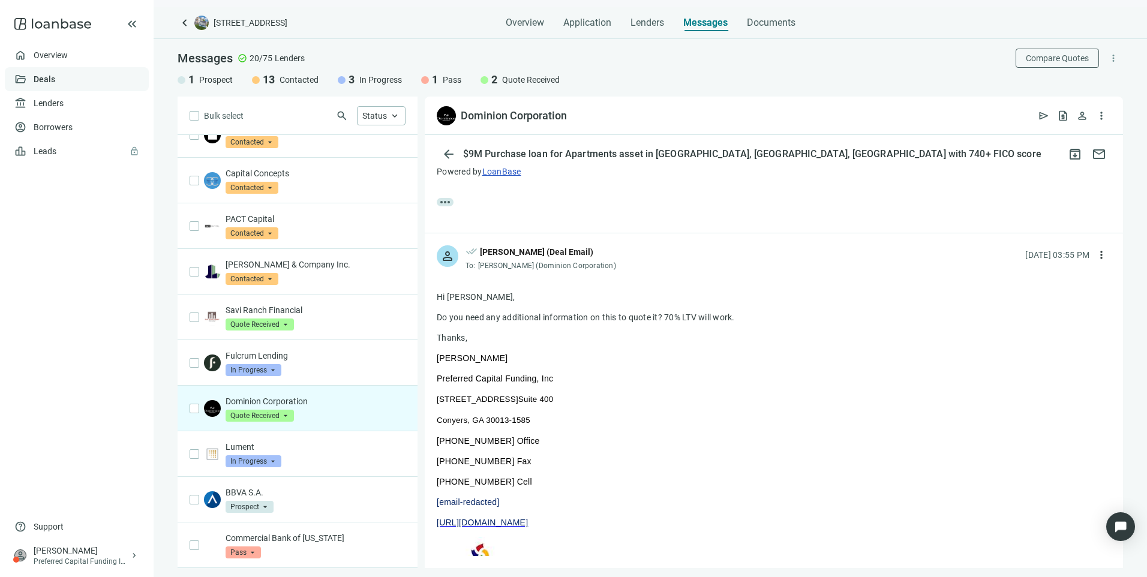
click at [55, 76] on link "Deals" at bounding box center [45, 79] width 22 height 10
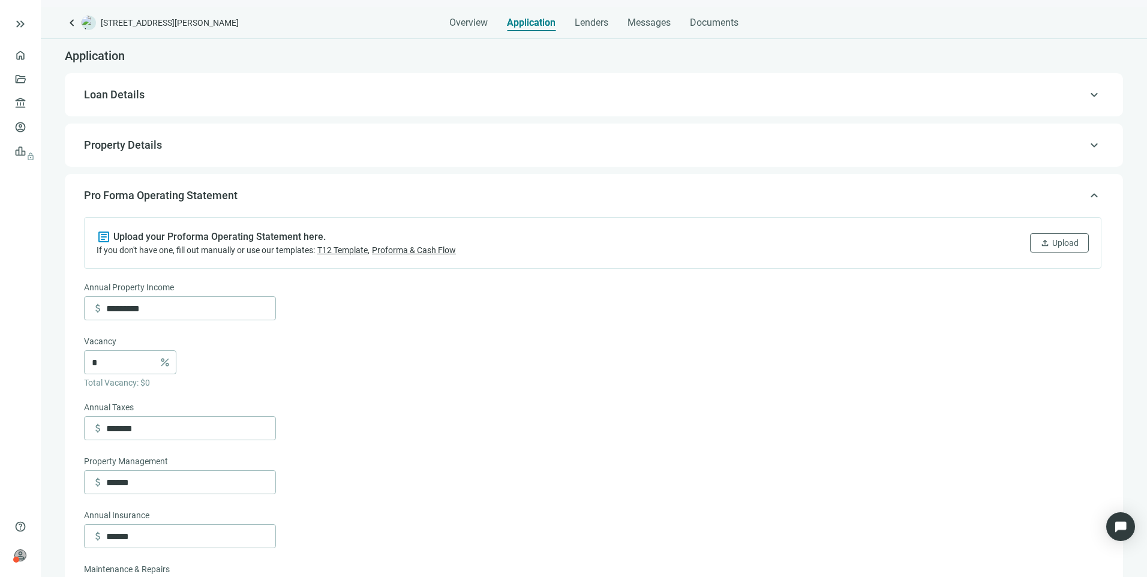
scroll to position [496, 0]
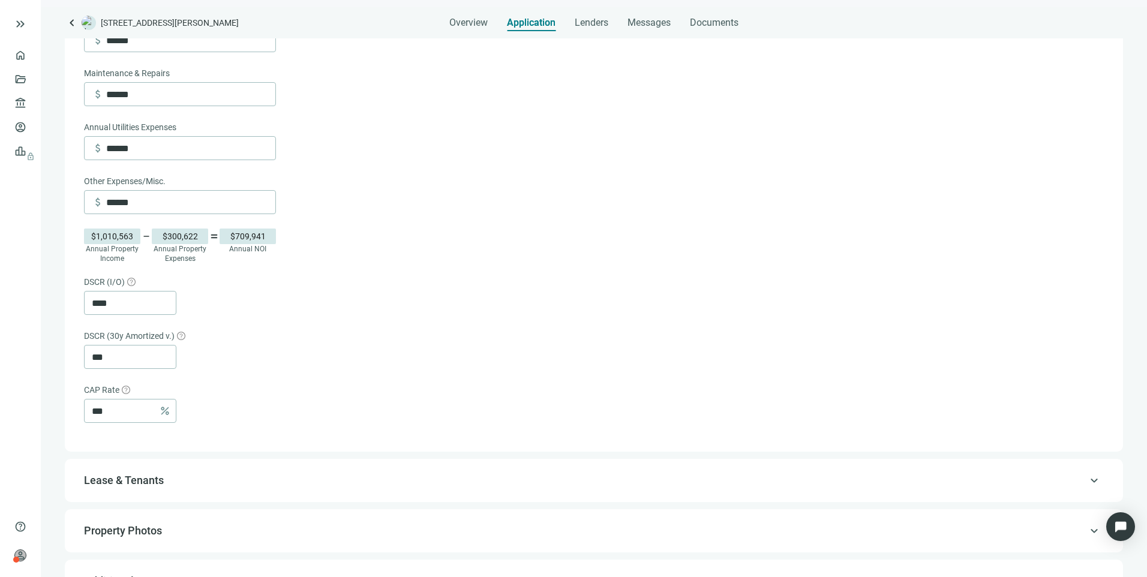
click at [331, 345] on div "DSCR (30y Amortized v.)" at bounding box center [592, 337] width 1017 height 16
click at [485, 321] on form "Annual Property Income attach_money ********* Vacancy * percent Total Vacancy: …" at bounding box center [592, 104] width 1017 height 638
click at [30, 79] on link "Deals" at bounding box center [41, 79] width 22 height 10
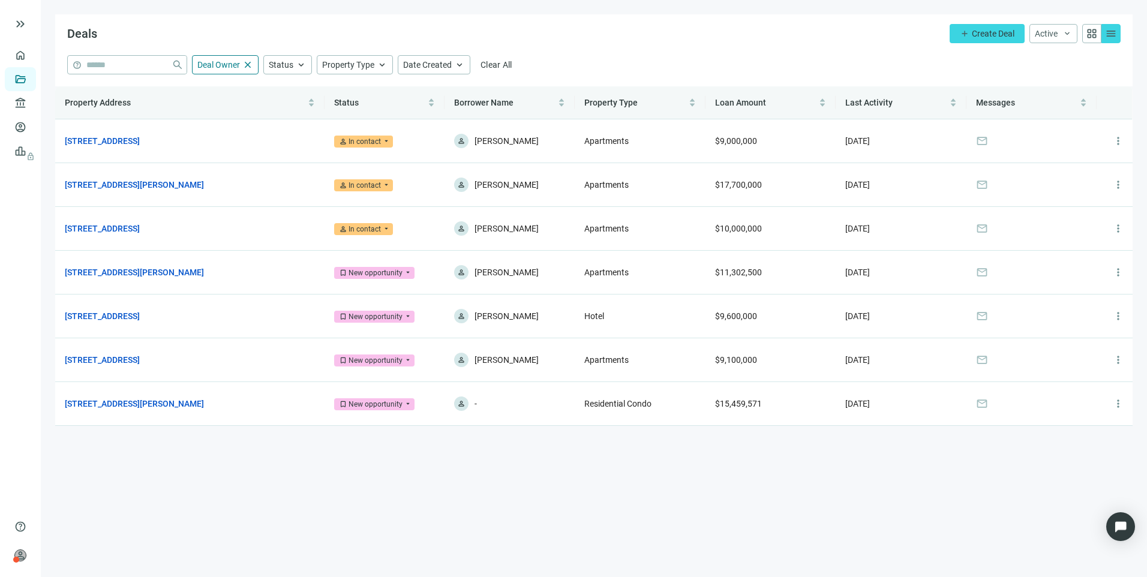
click at [30, 77] on link "Deals" at bounding box center [41, 79] width 22 height 10
